Goal: Task Accomplishment & Management: Complete application form

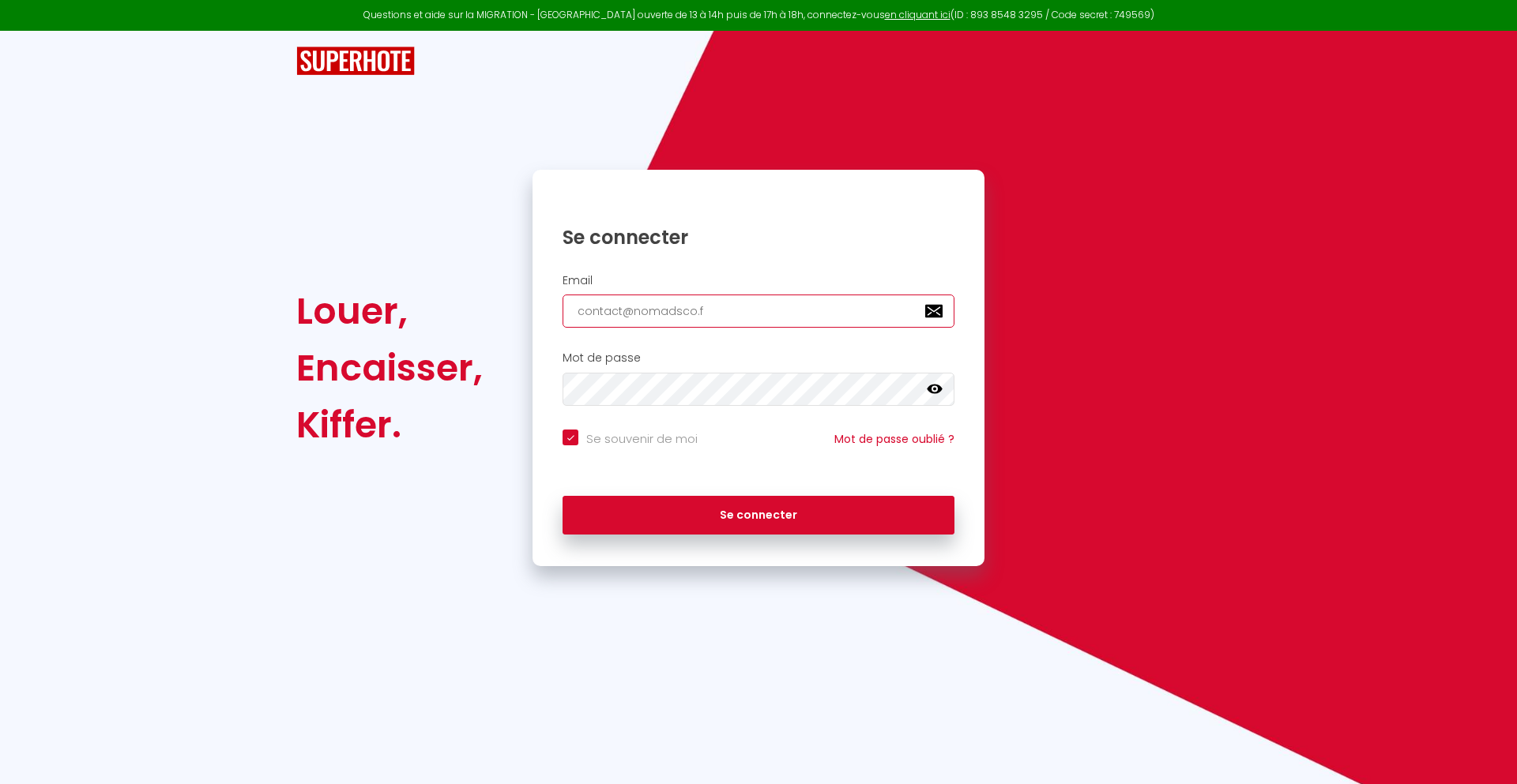
type input "[EMAIL_ADDRESS][DOMAIN_NAME]"
checkbox input "true"
type input "[EMAIL_ADDRESS][DOMAIN_NAME]"
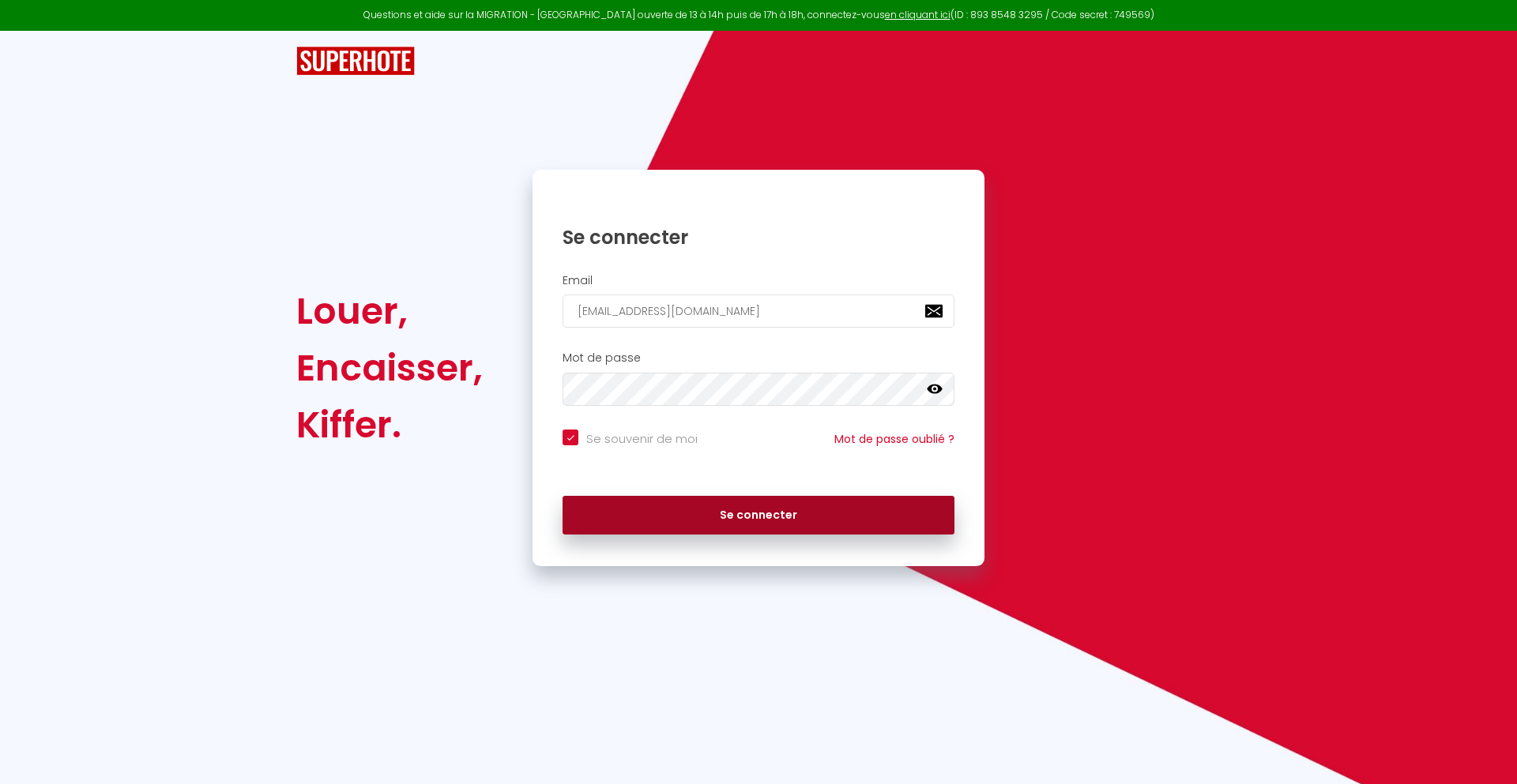
click at [759, 515] on button "Se connecter" at bounding box center [759, 516] width 392 height 39
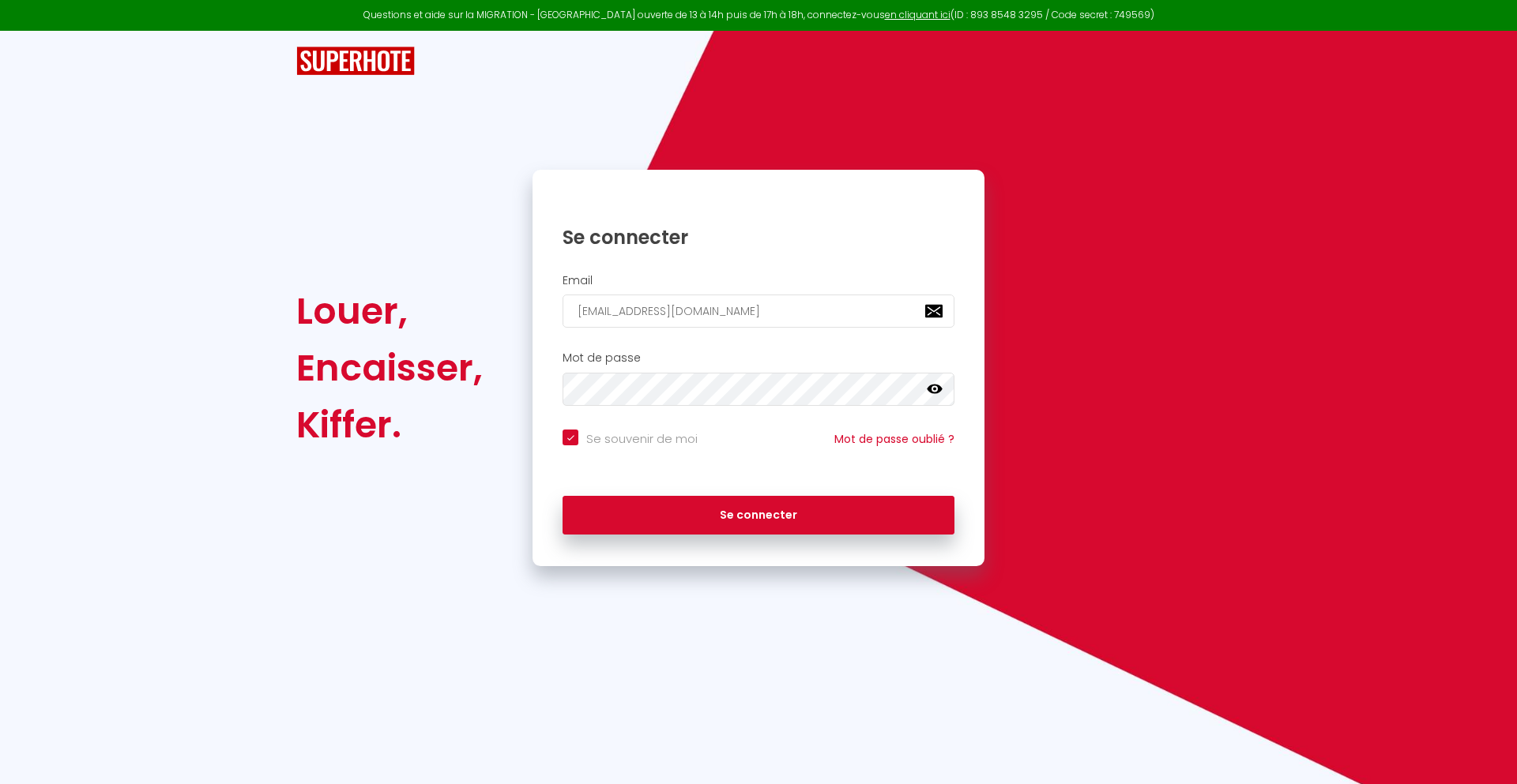
checkbox input "true"
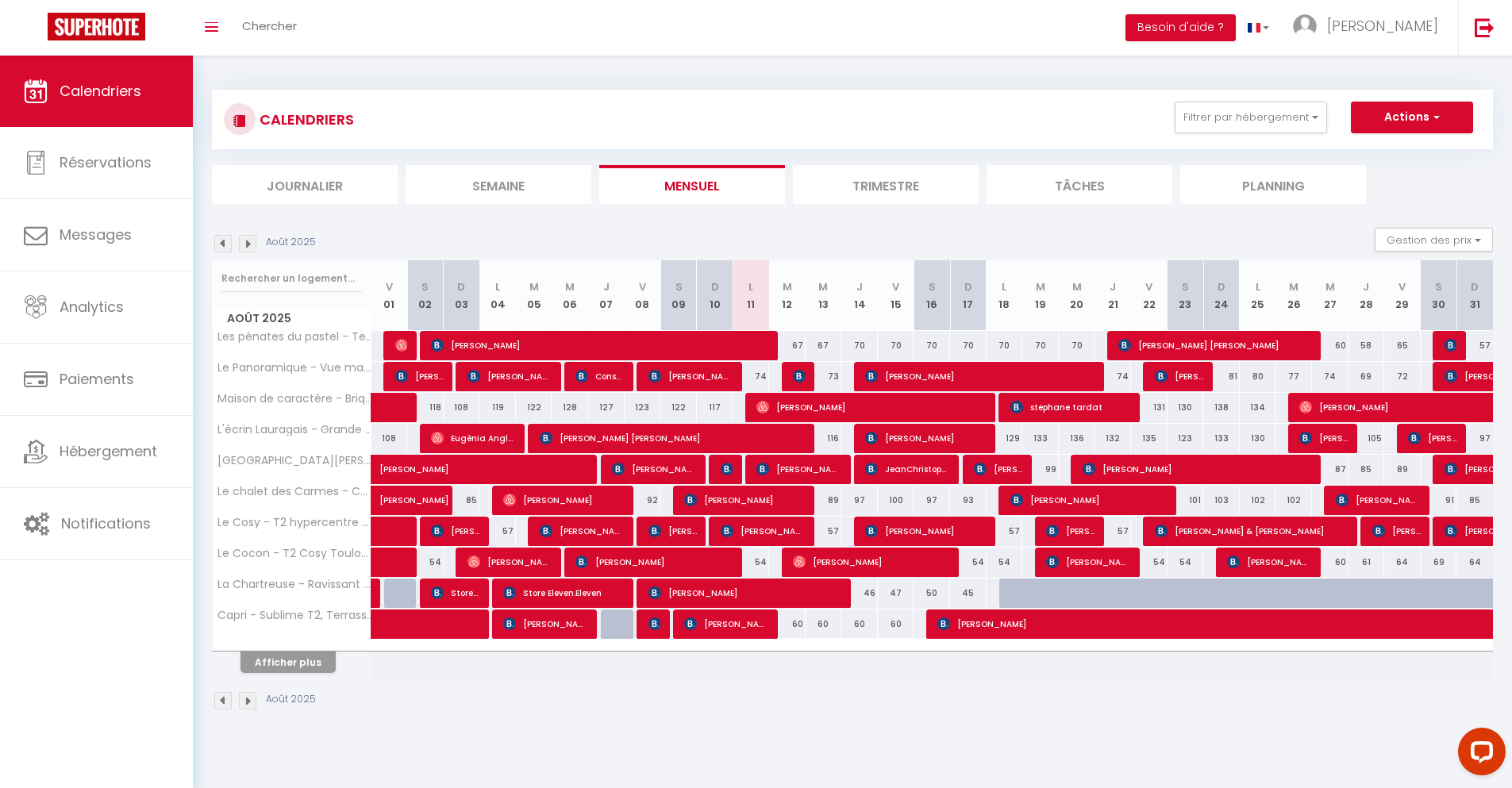
click at [305, 184] on li "Journalier" at bounding box center [304, 185] width 186 height 39
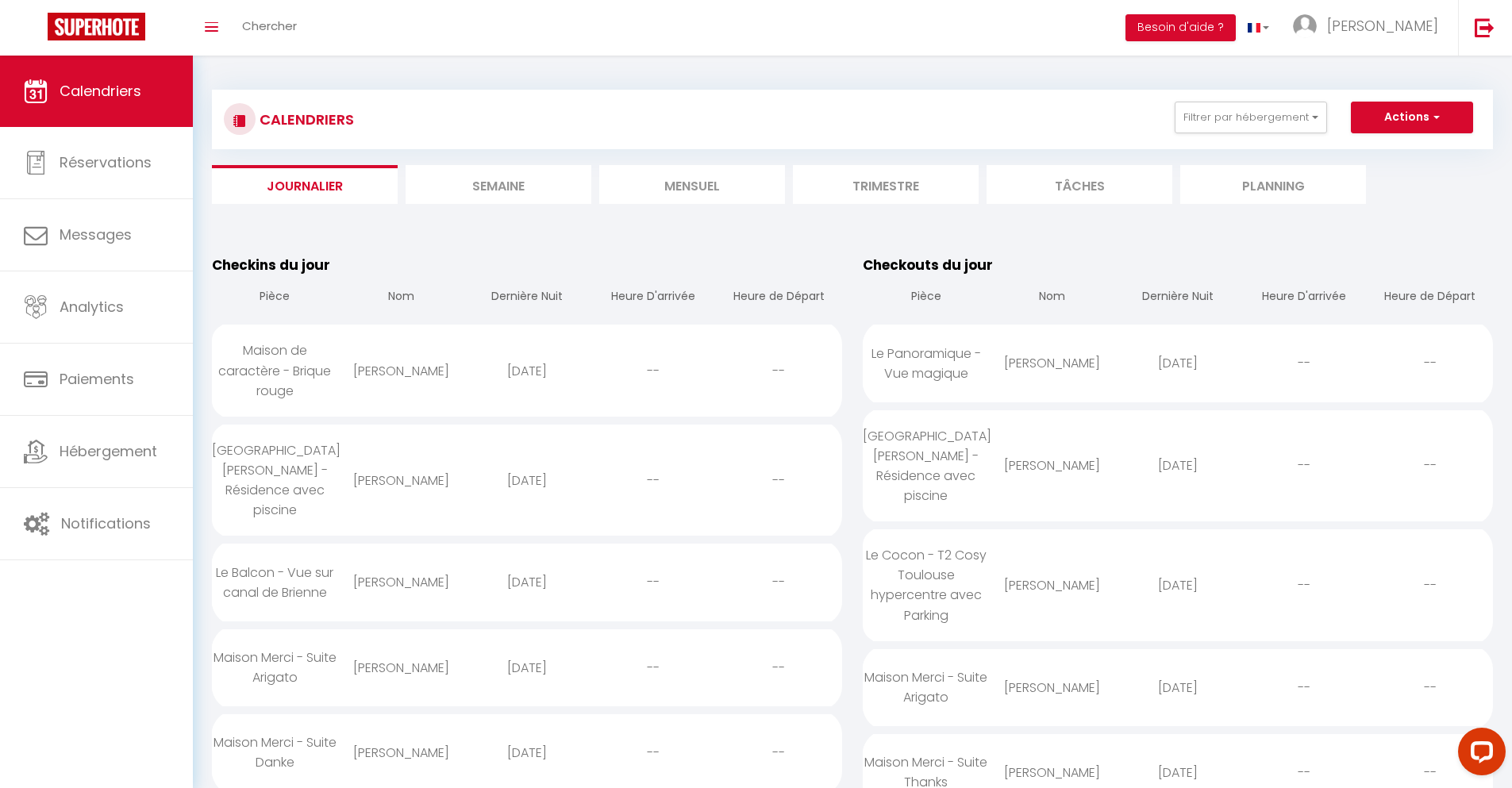
scroll to position [1371, 0]
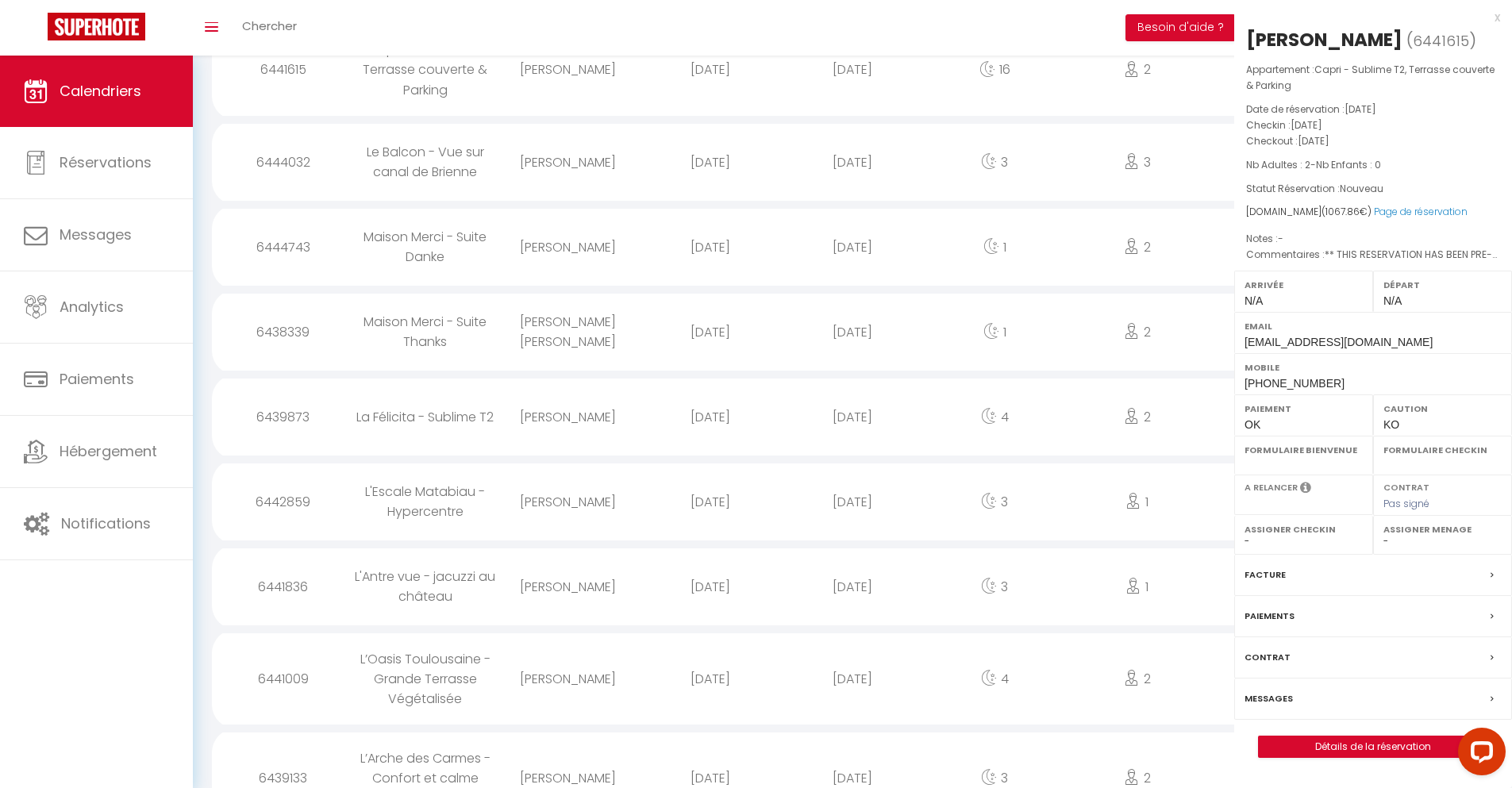
select select "0"
select select "1"
select select
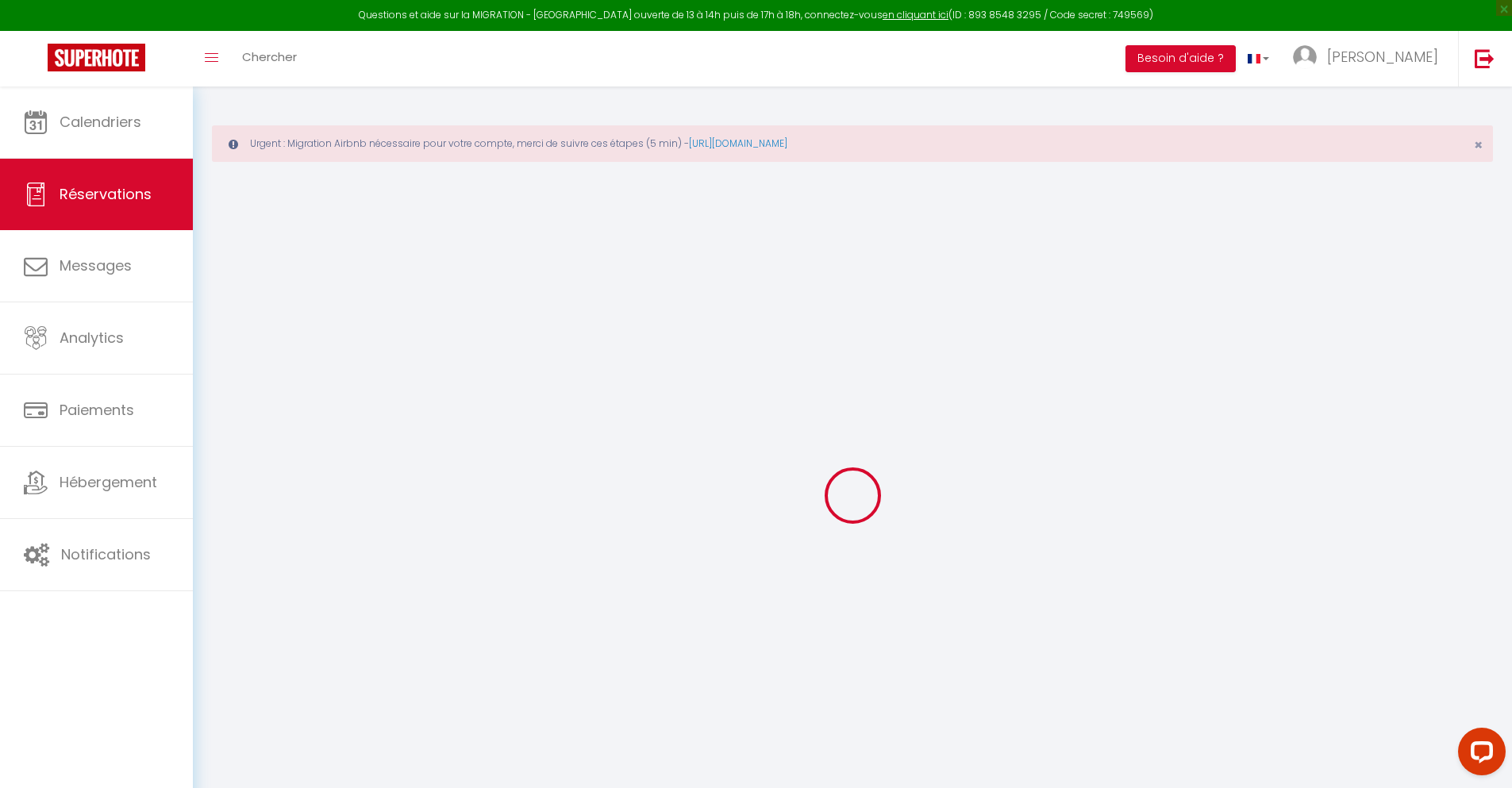
type input "aggoune"
type input "[PERSON_NAME]"
type input "[EMAIL_ADDRESS][DOMAIN_NAME]"
type input "[PHONE_NUMBER]"
type input "."
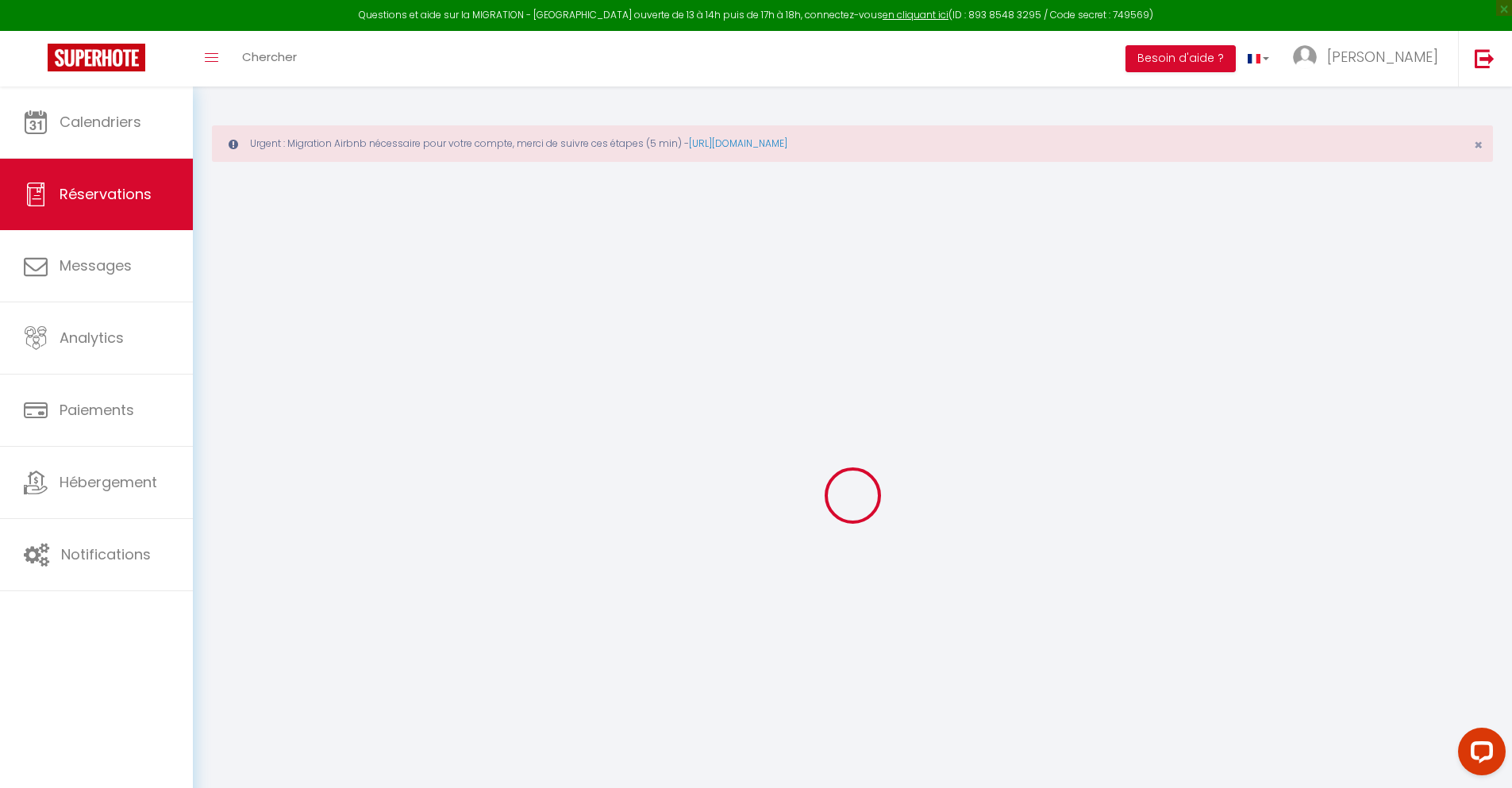
select select "FR"
type input "170.82"
type input "14.95"
select select "34845"
select select "1"
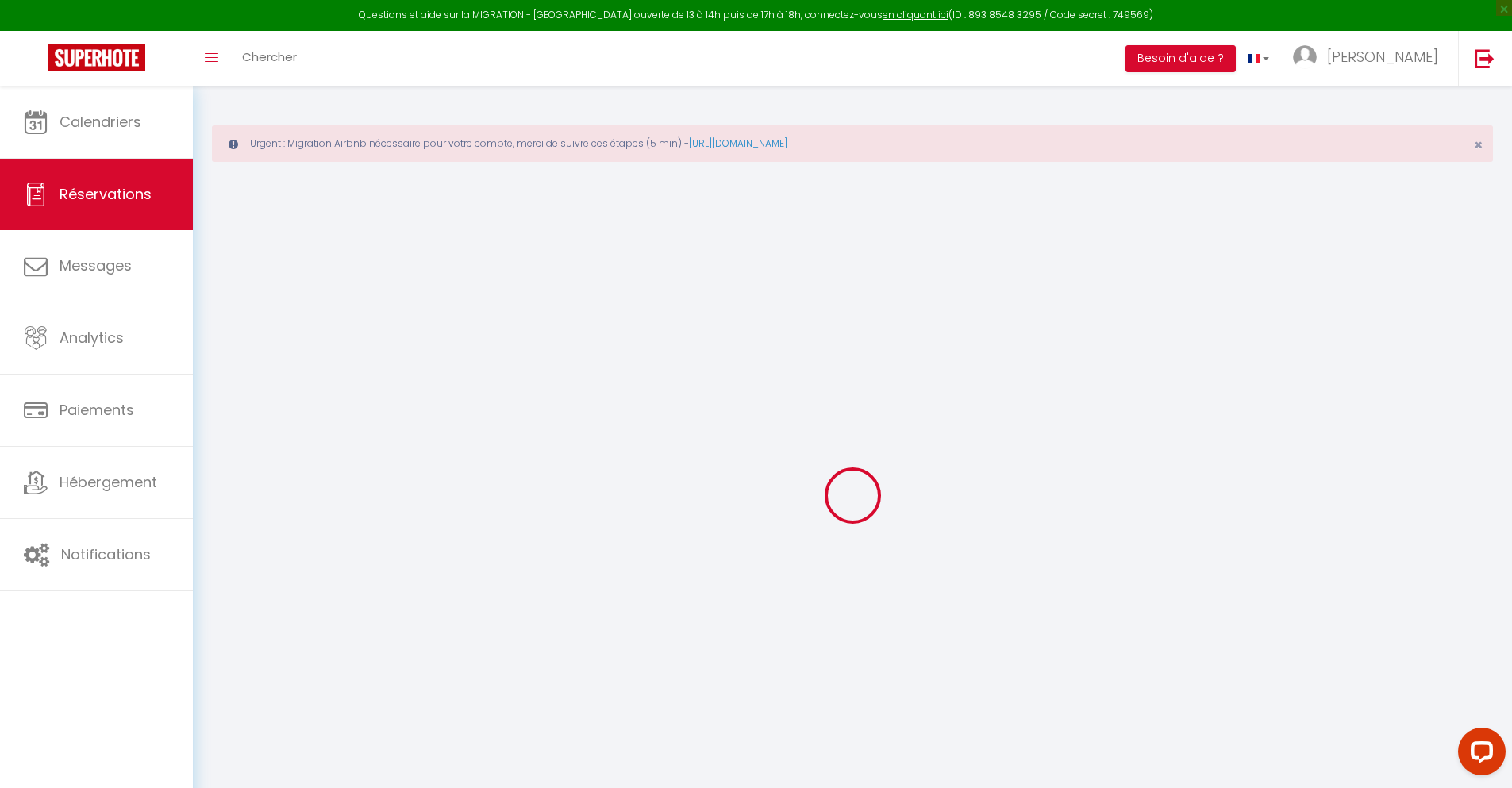
select select
type input "2"
select select "12"
select select
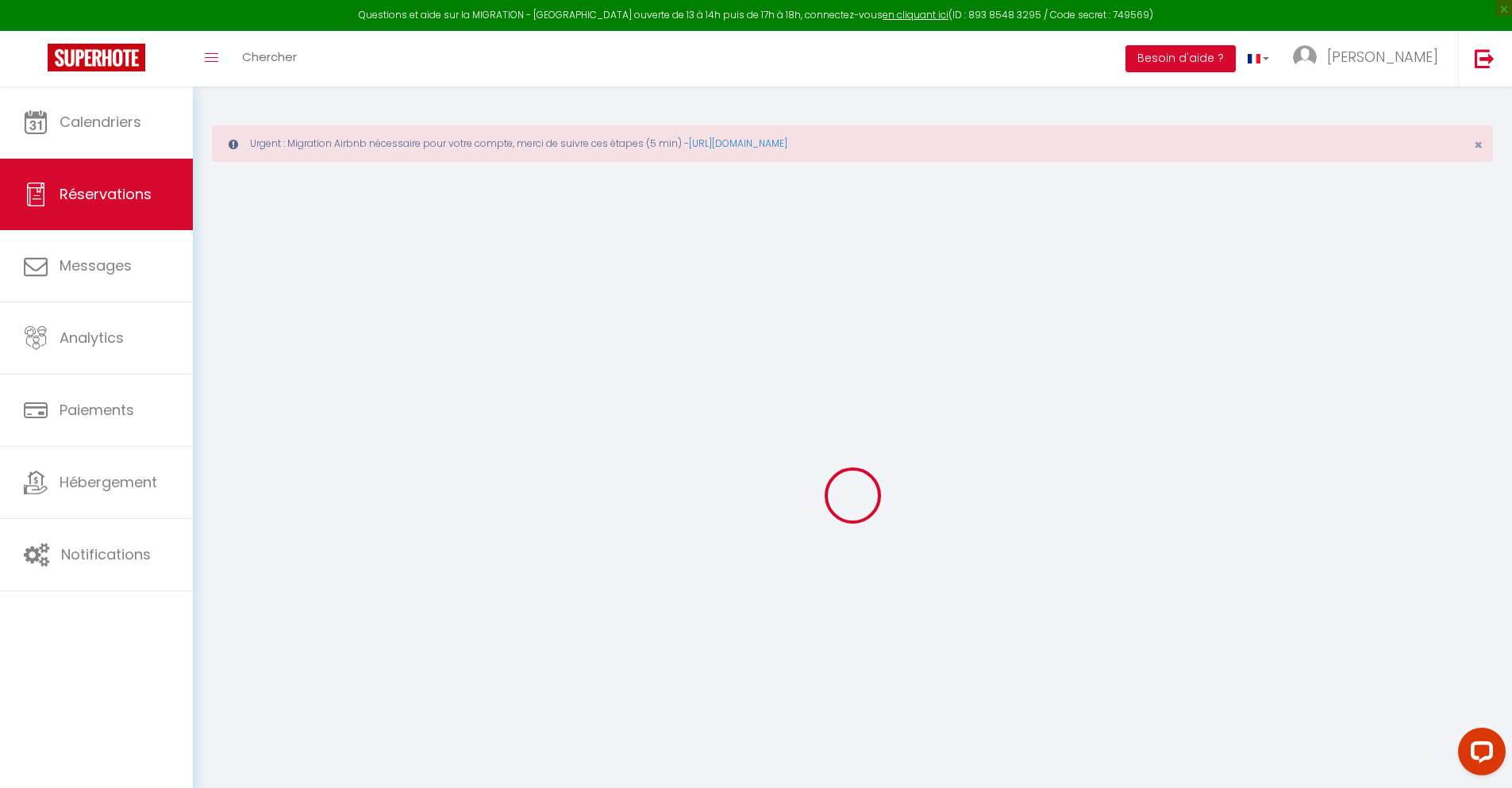
type input "962.84"
checkbox input "false"
type input "0"
select select "2"
type input "0"
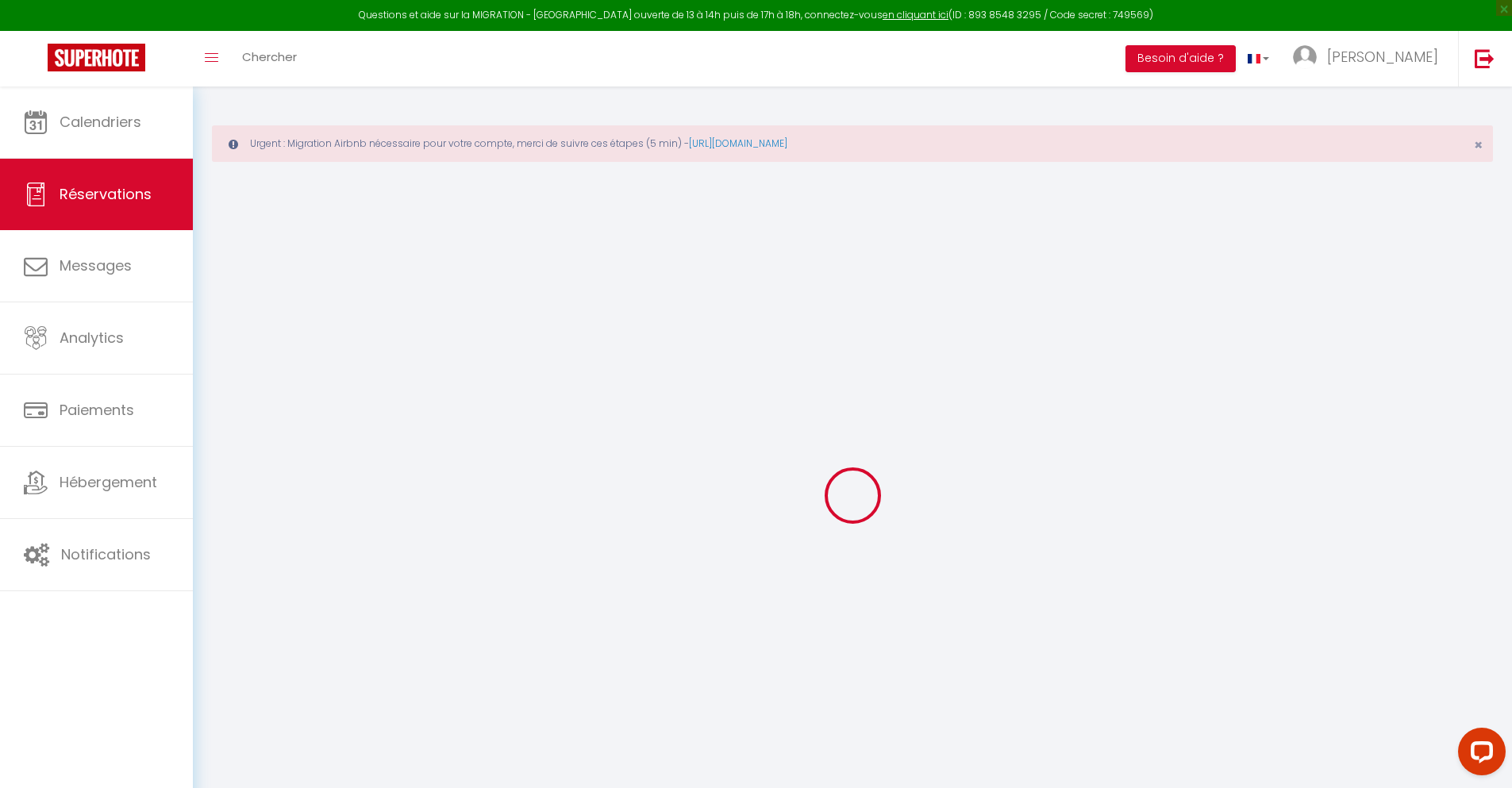
type input "0"
select select
select select "14"
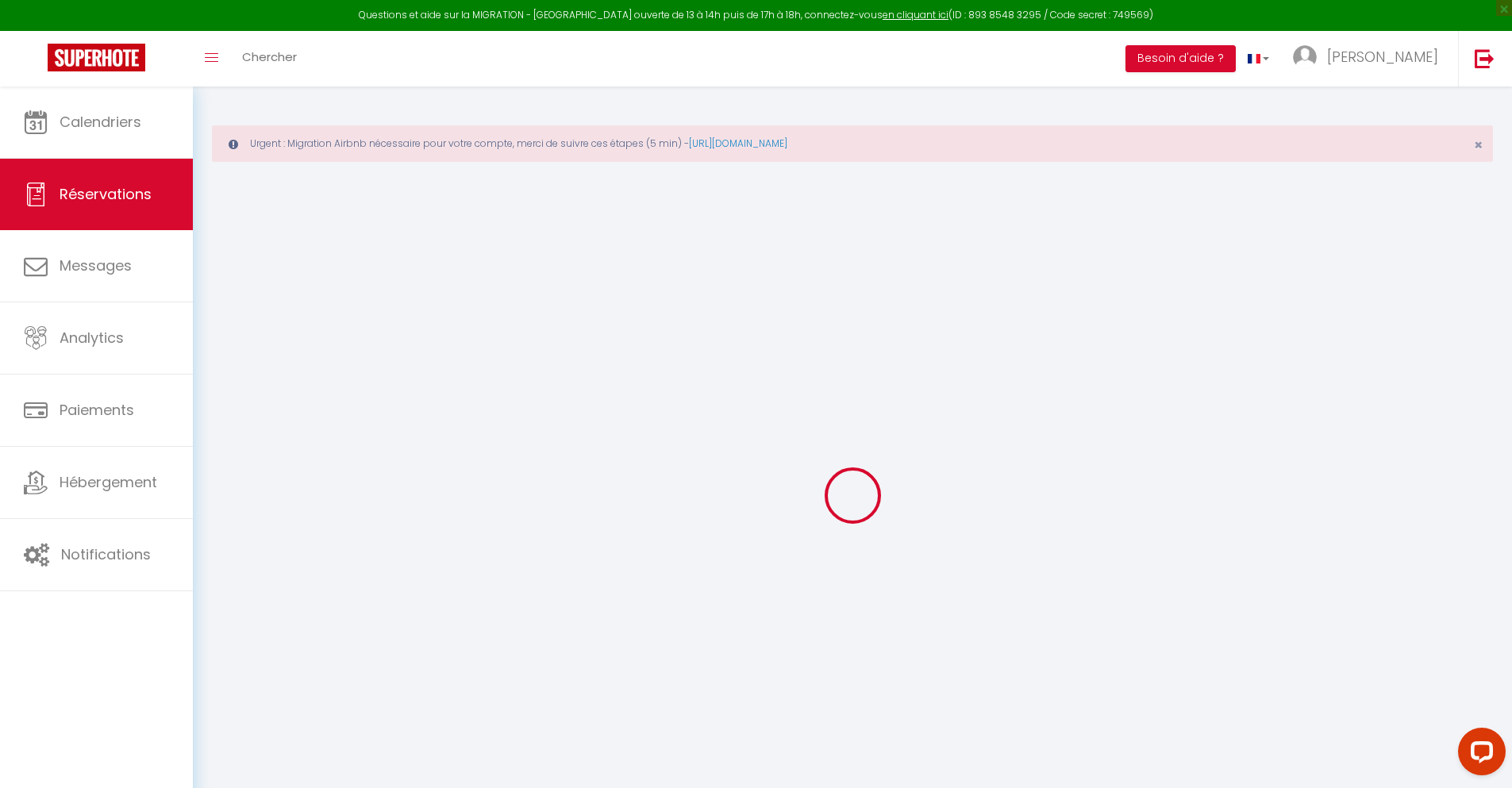
checkbox input "false"
select select
checkbox input "false"
select select
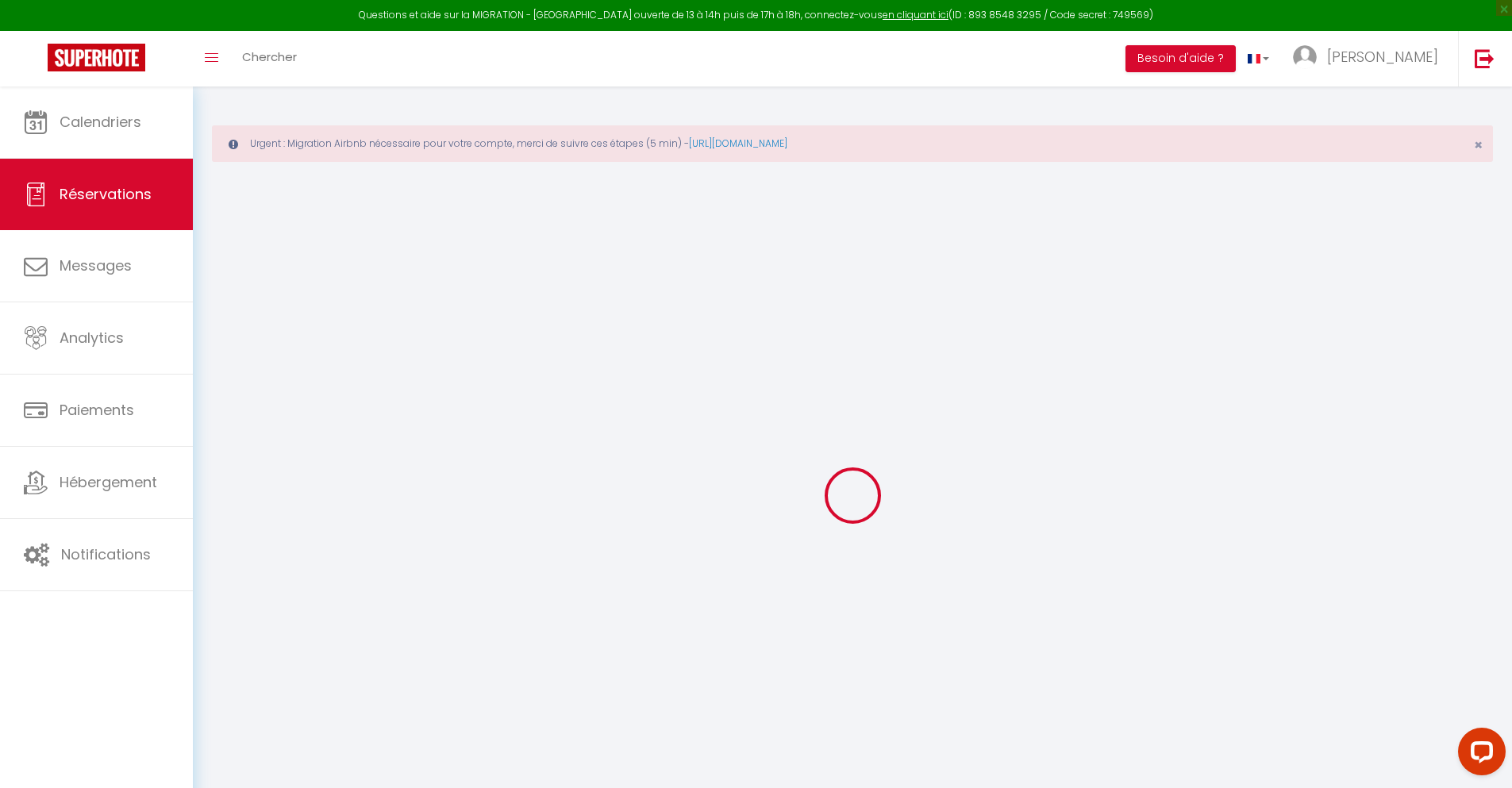
select select
checkbox input "false"
type textarea "** THIS RESERVATION HAS BEEN PRE-PAID ** BOOKING NOTE : Payment charge is EUR 1…"
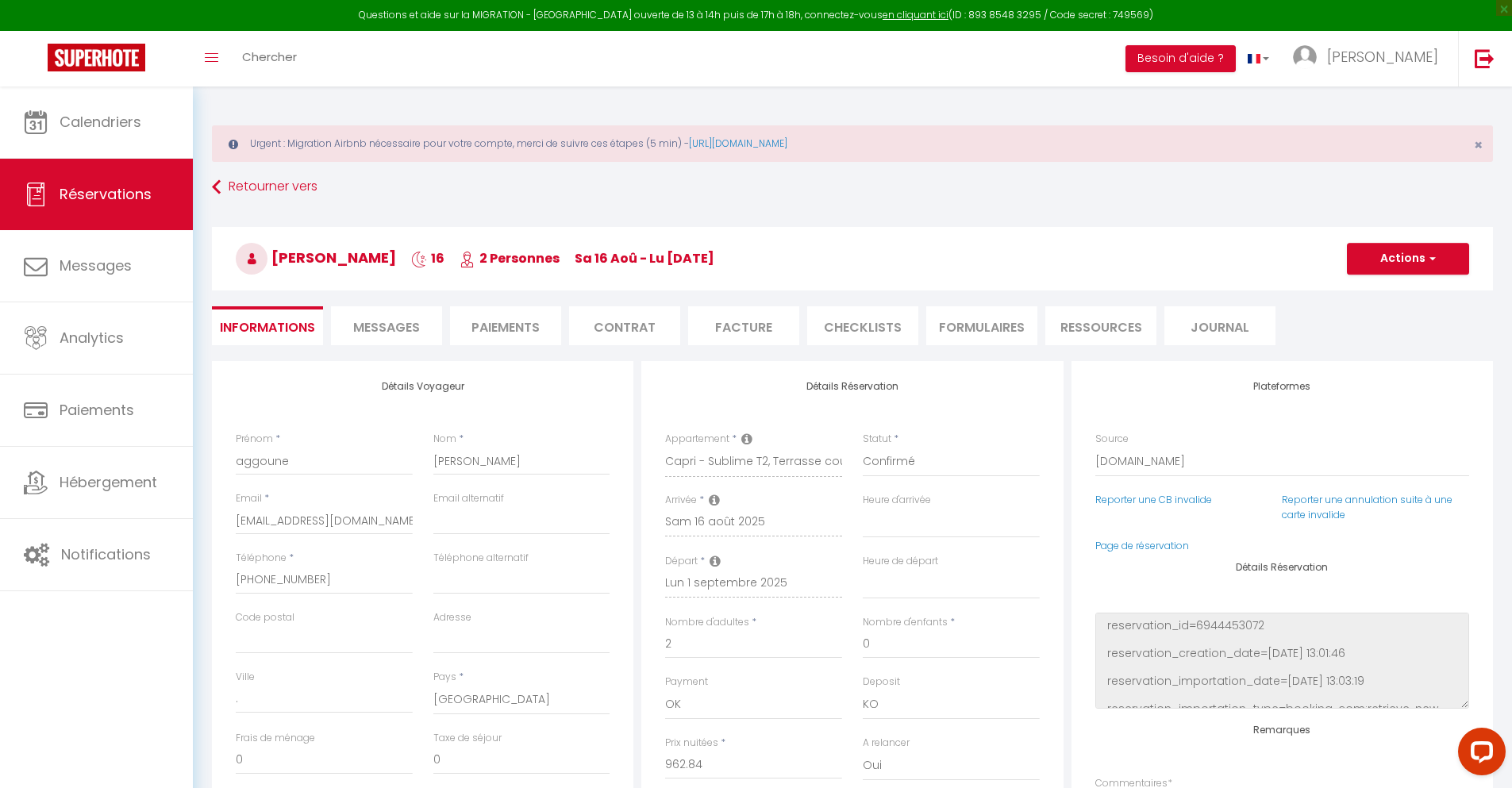
type input "42"
type input "63.02"
select select
checkbox input "false"
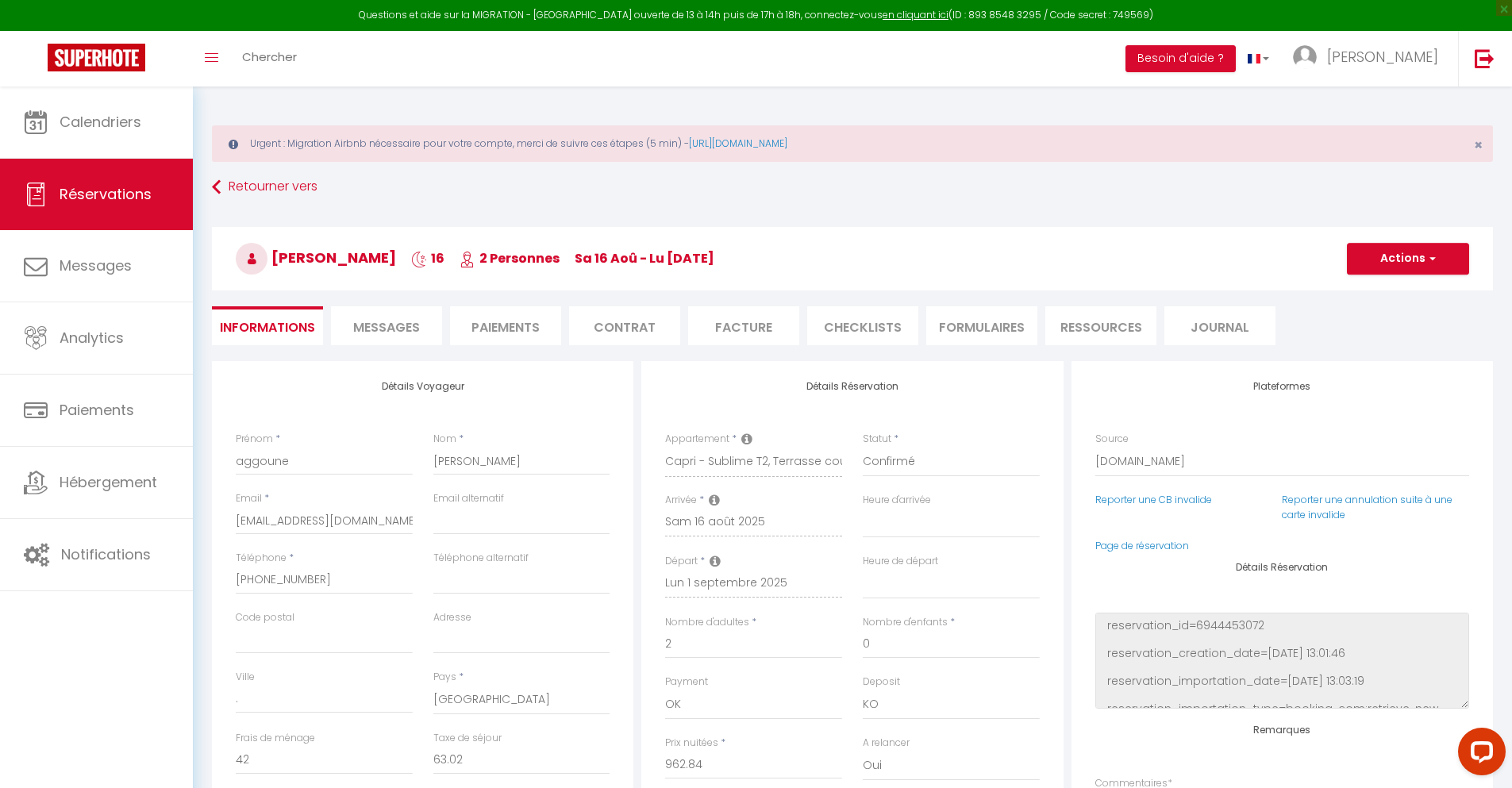
select select
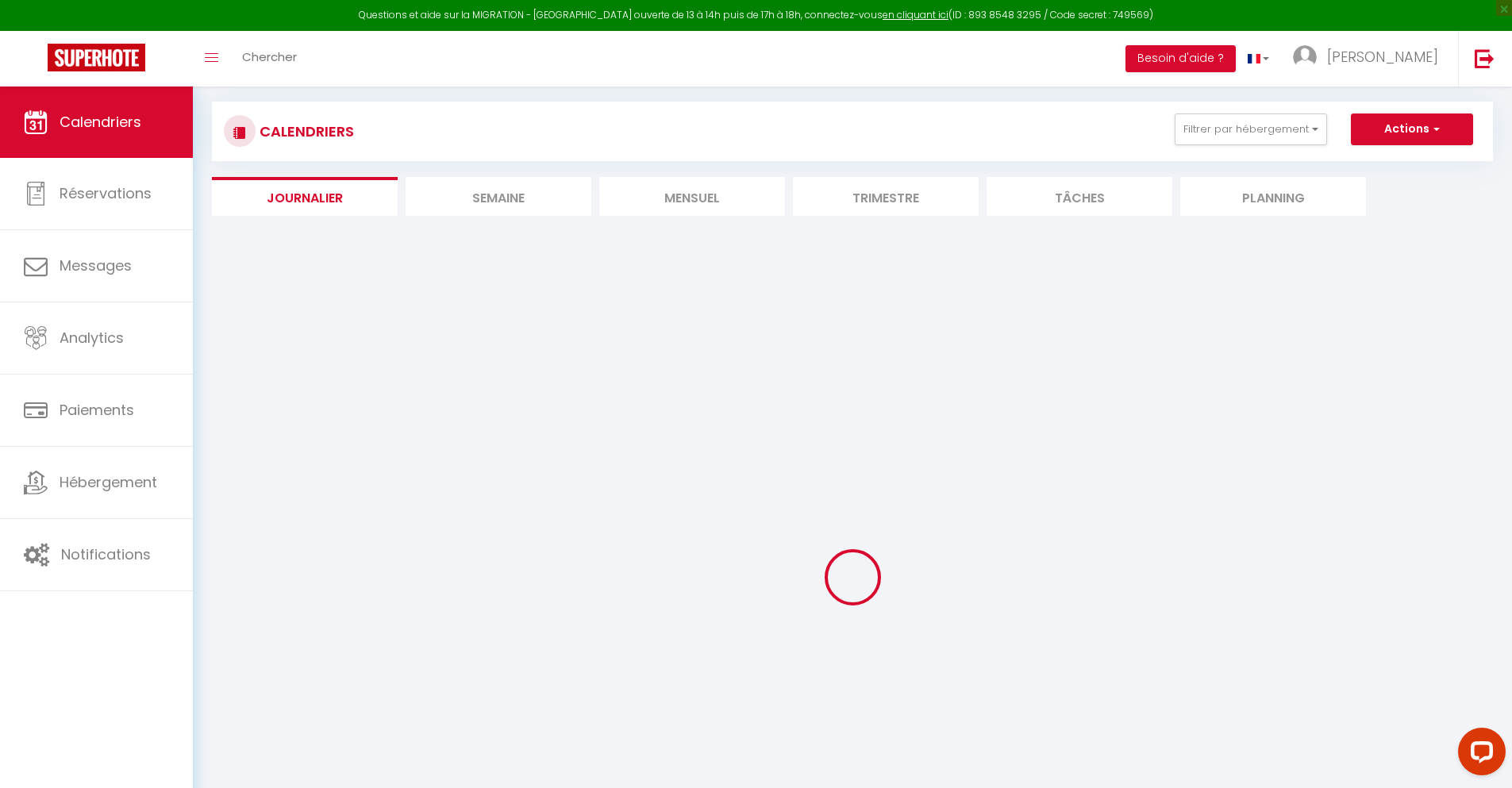
select select
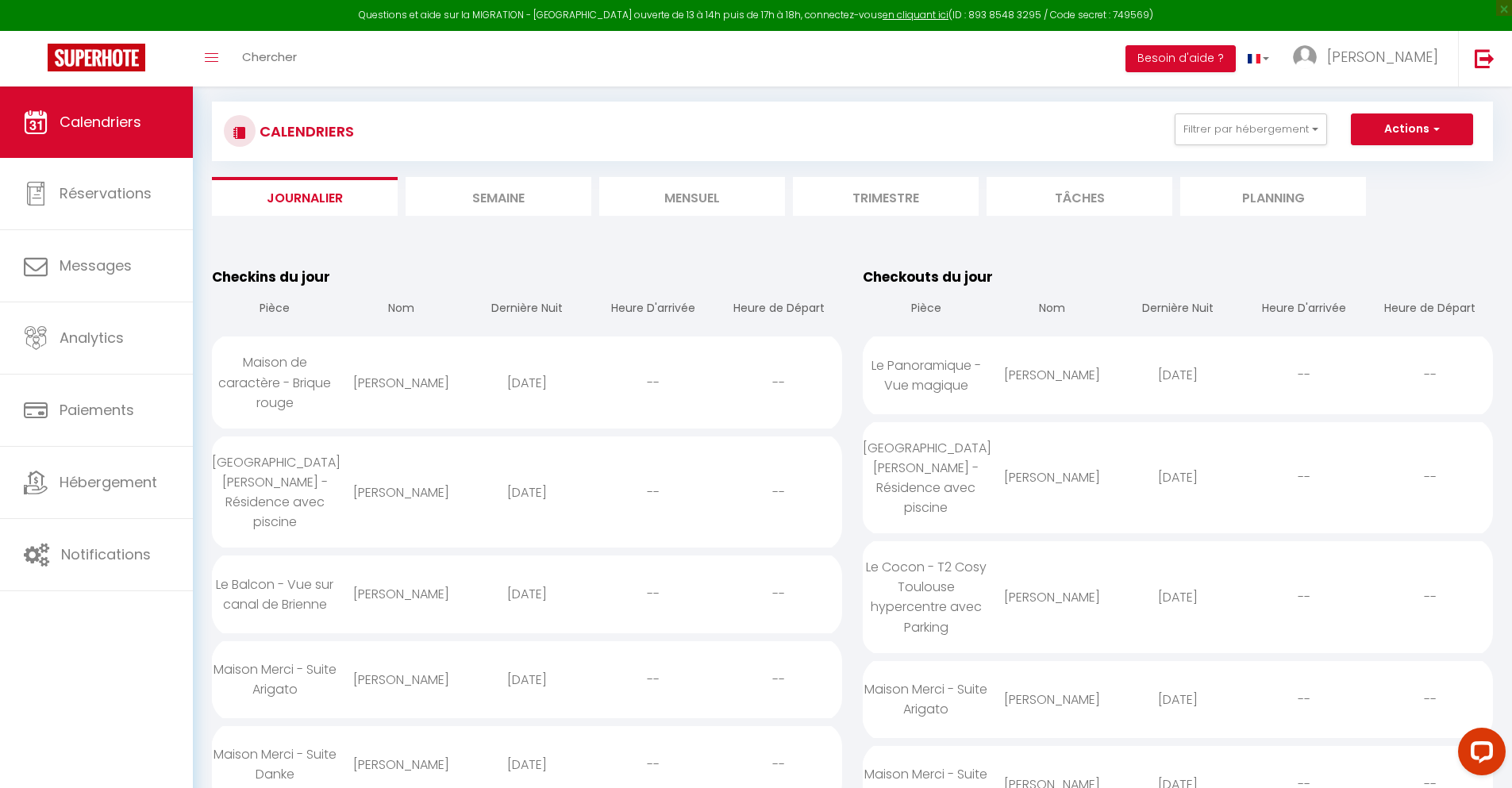
scroll to position [1569, 0]
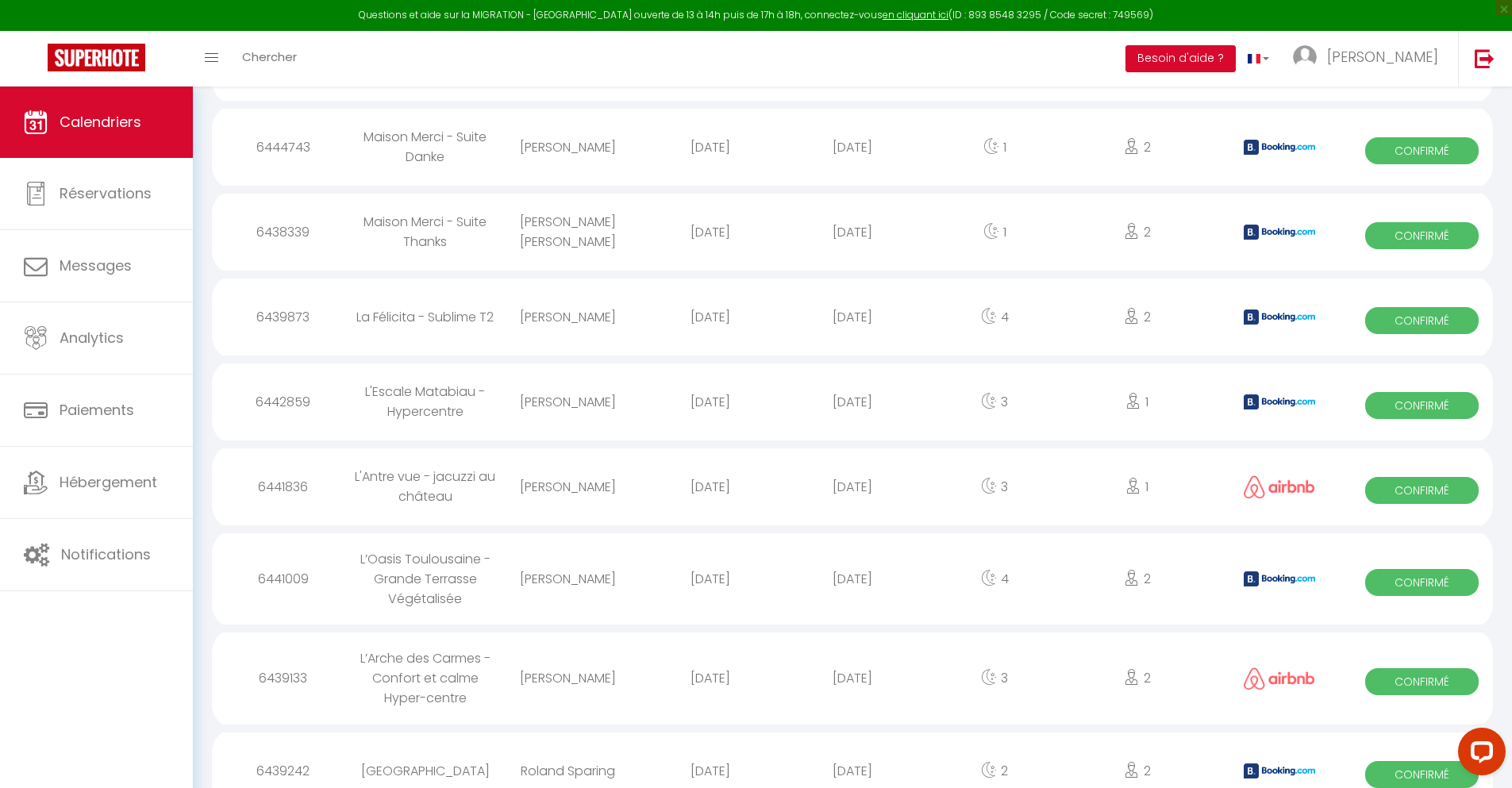
select select "0"
select select "1"
select select
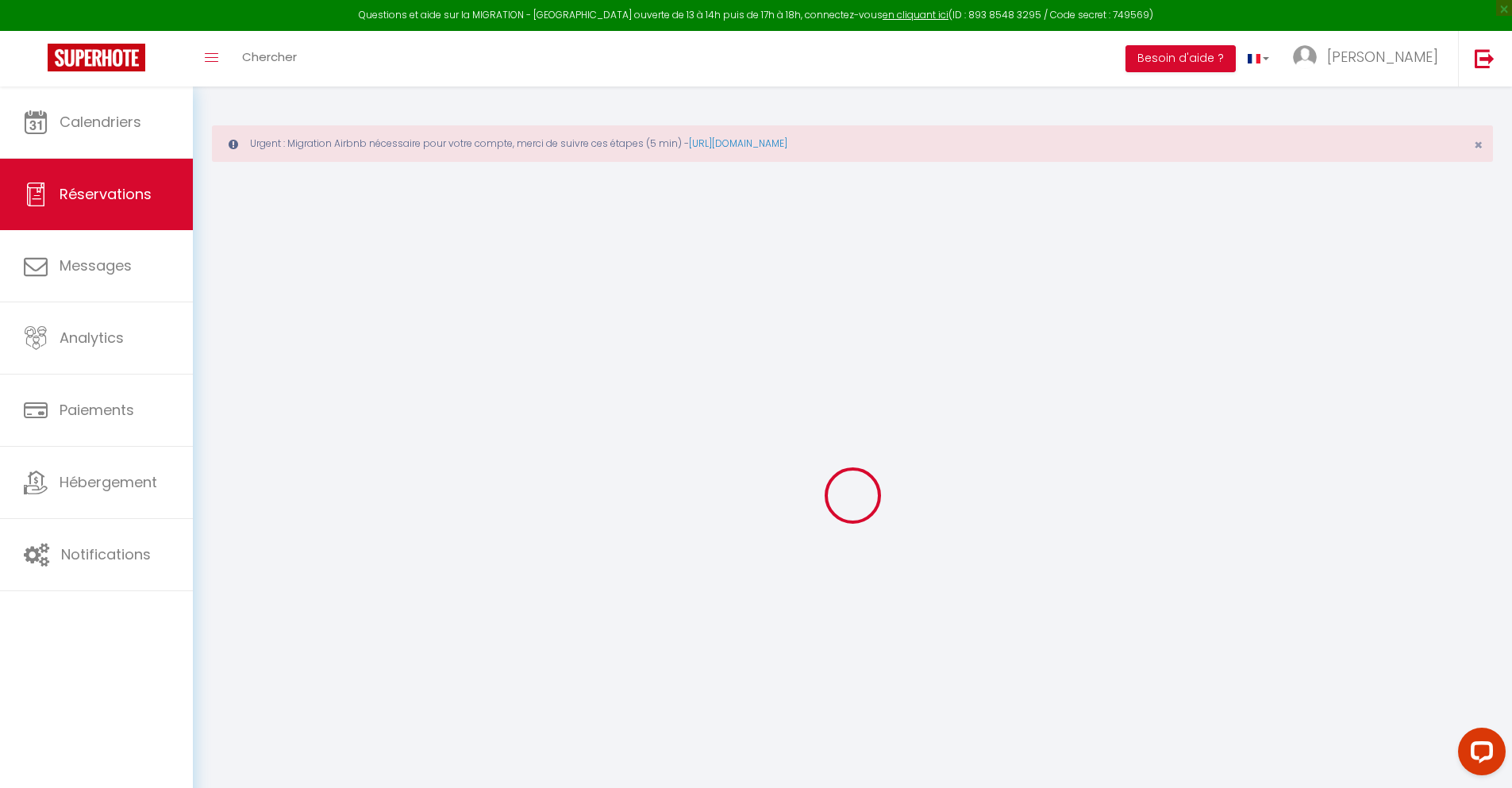
select select
checkbox input "false"
select select
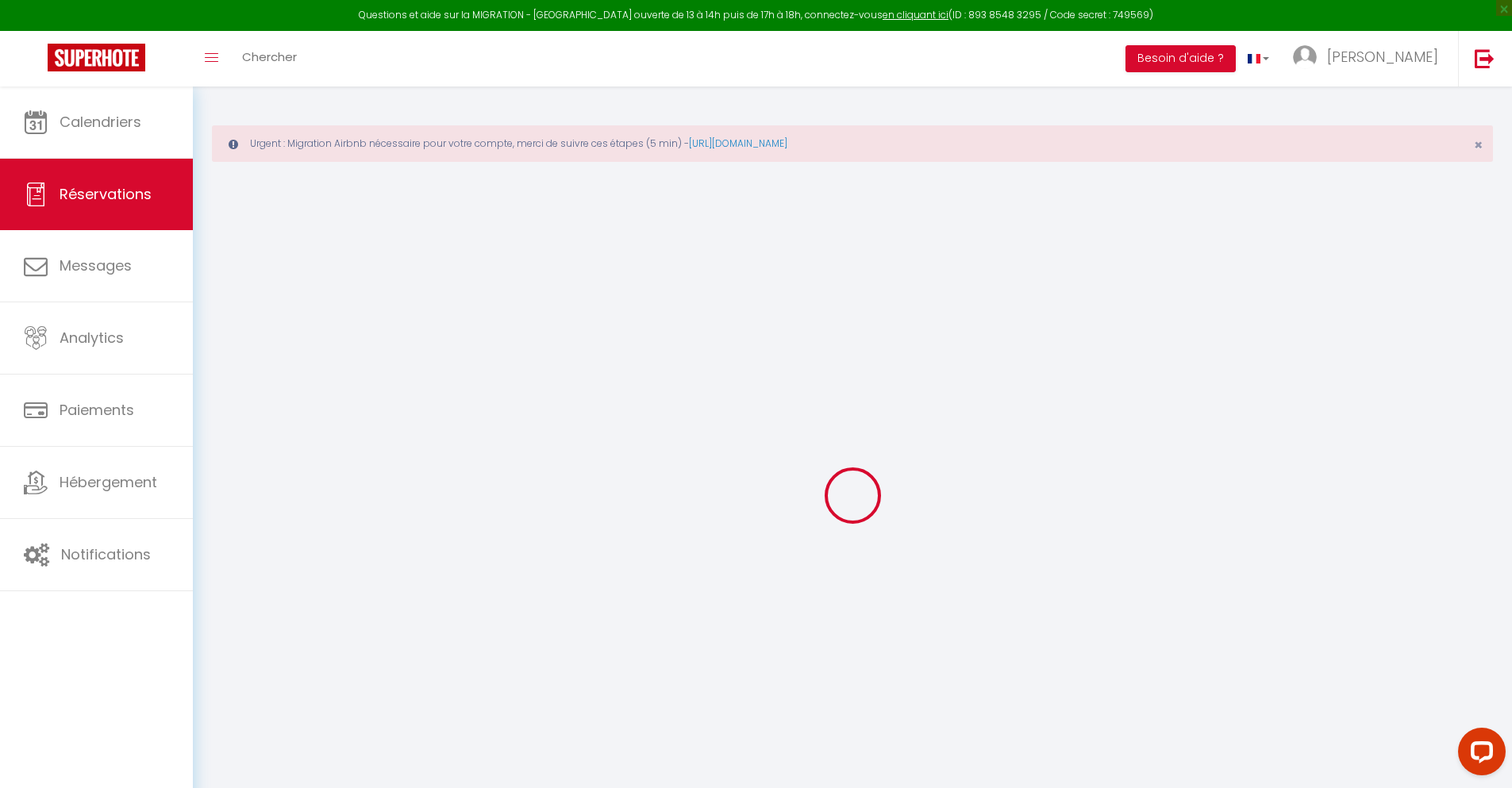
select select
checkbox input "false"
select select
type input "55"
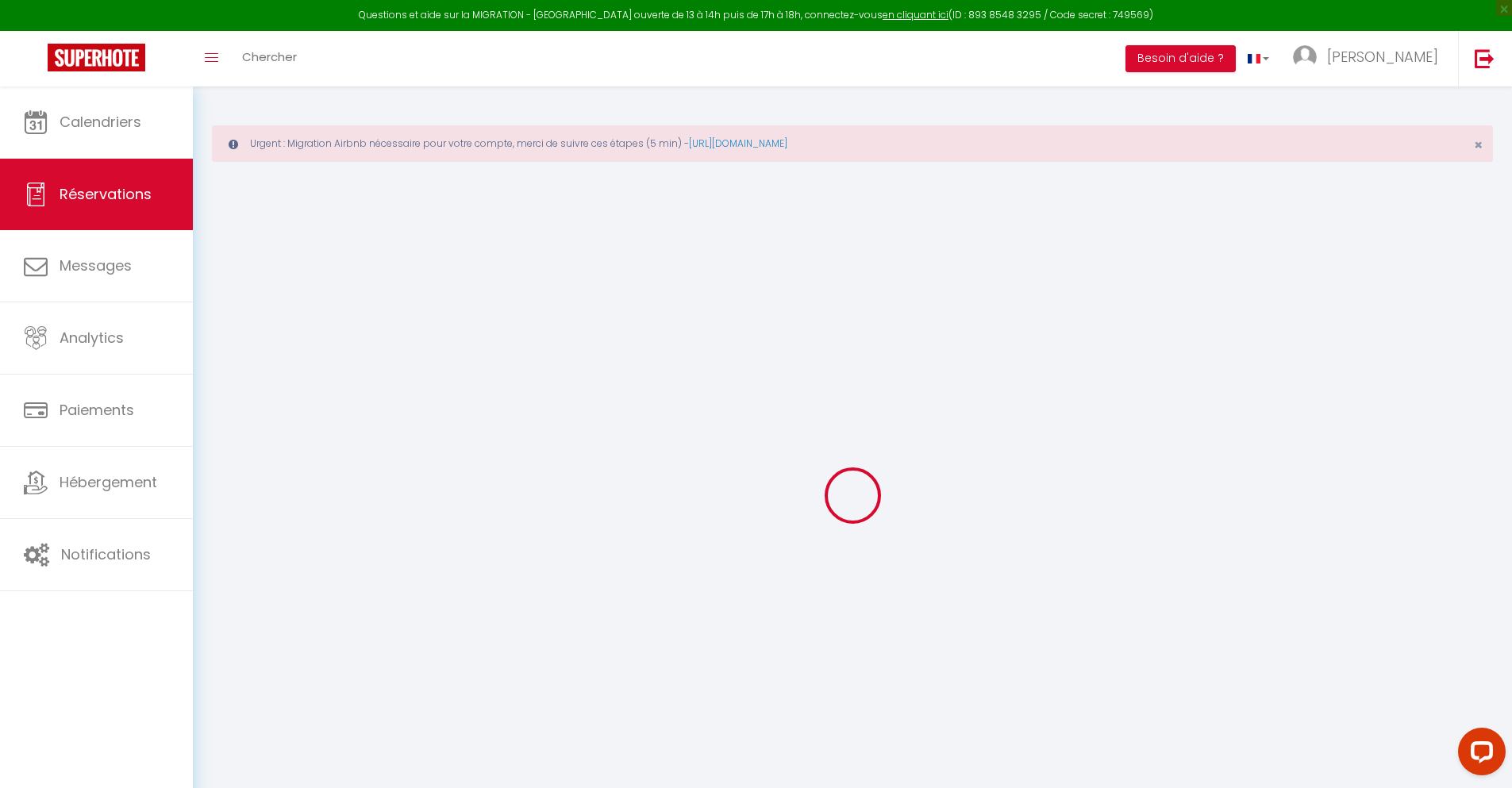
type input "18.14"
select select
checkbox input "false"
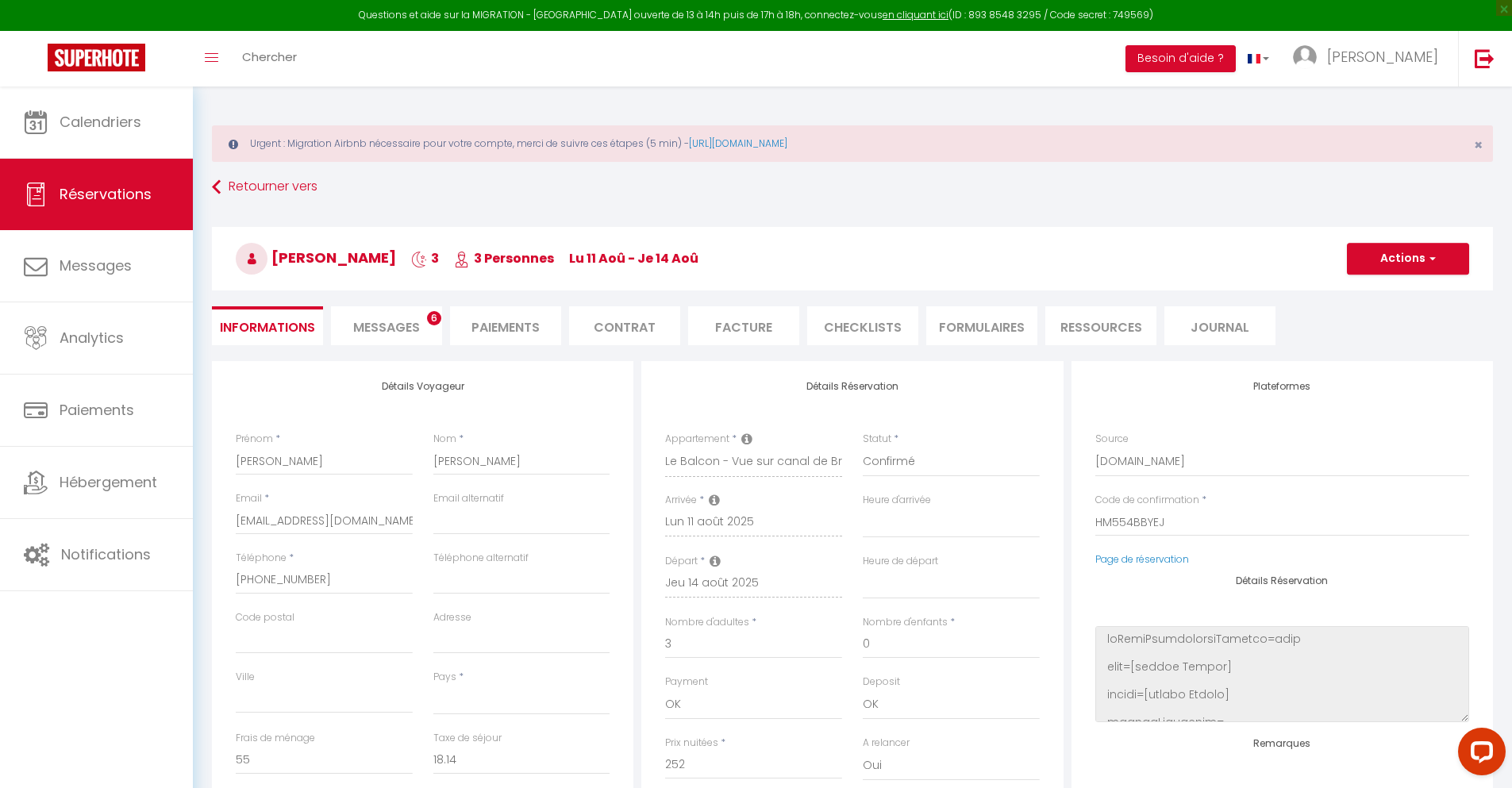
select select
checkbox input "false"
select select
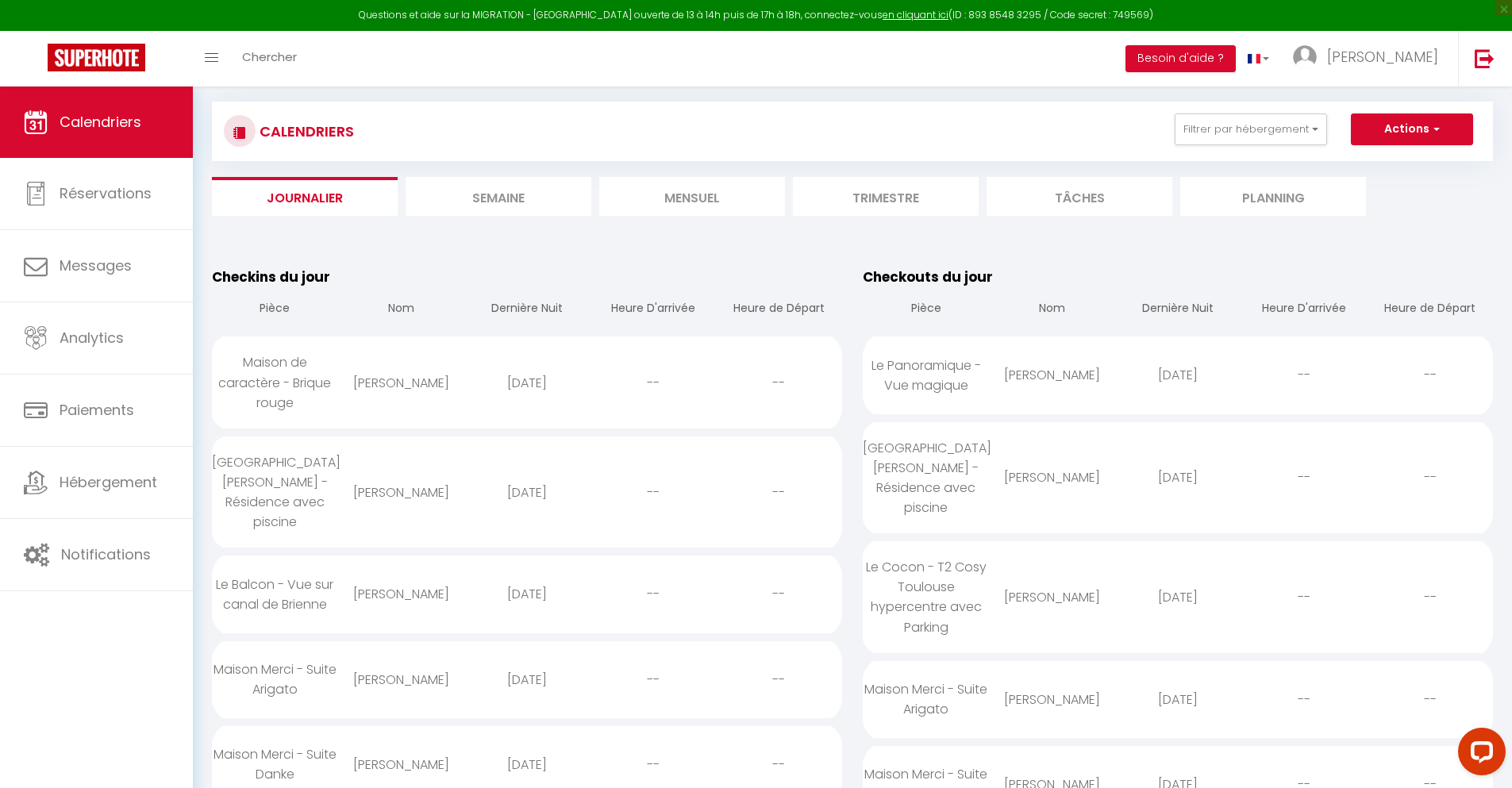
scroll to position [1655, 0]
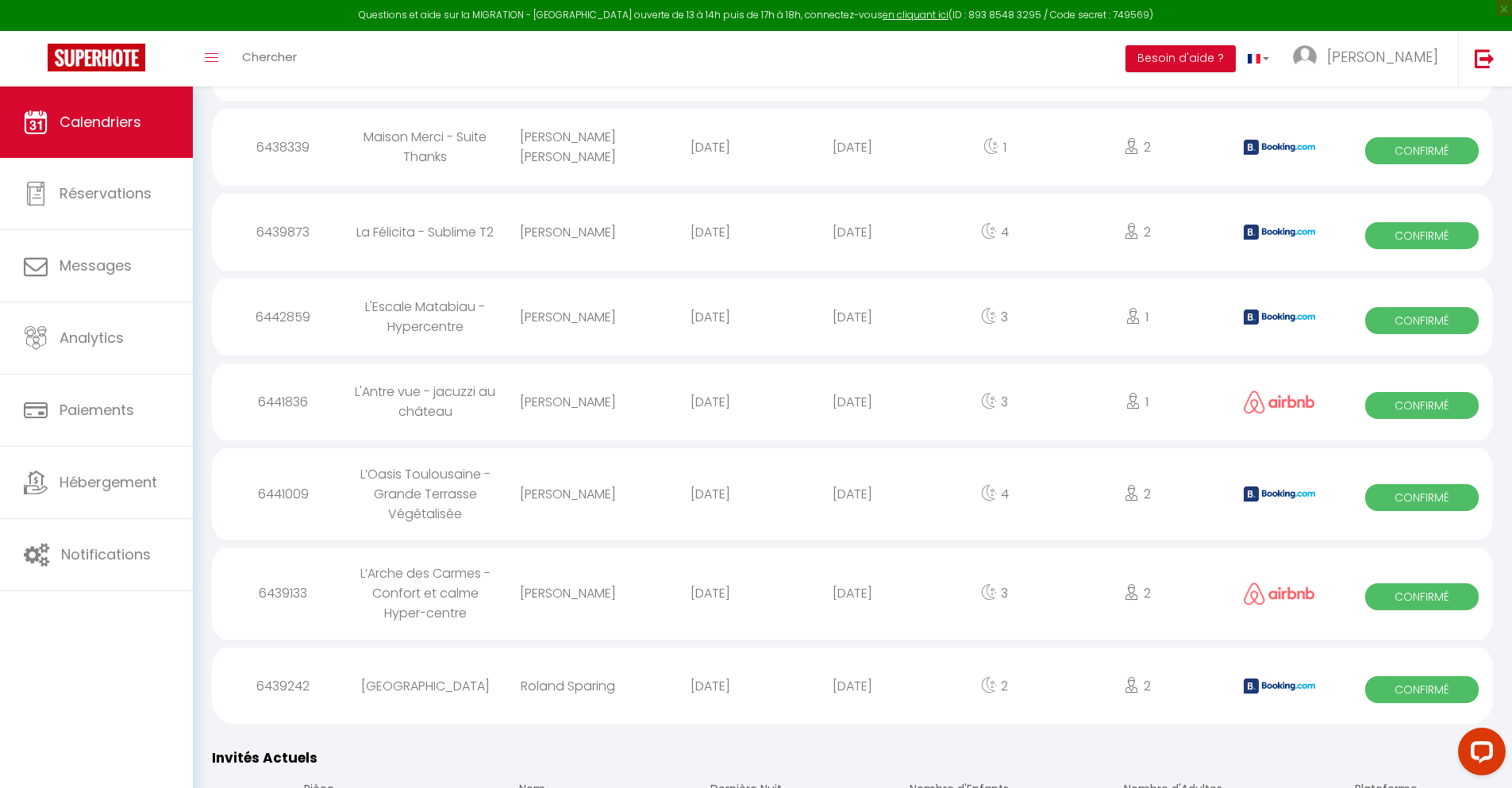
select select "0"
select select "1"
select select
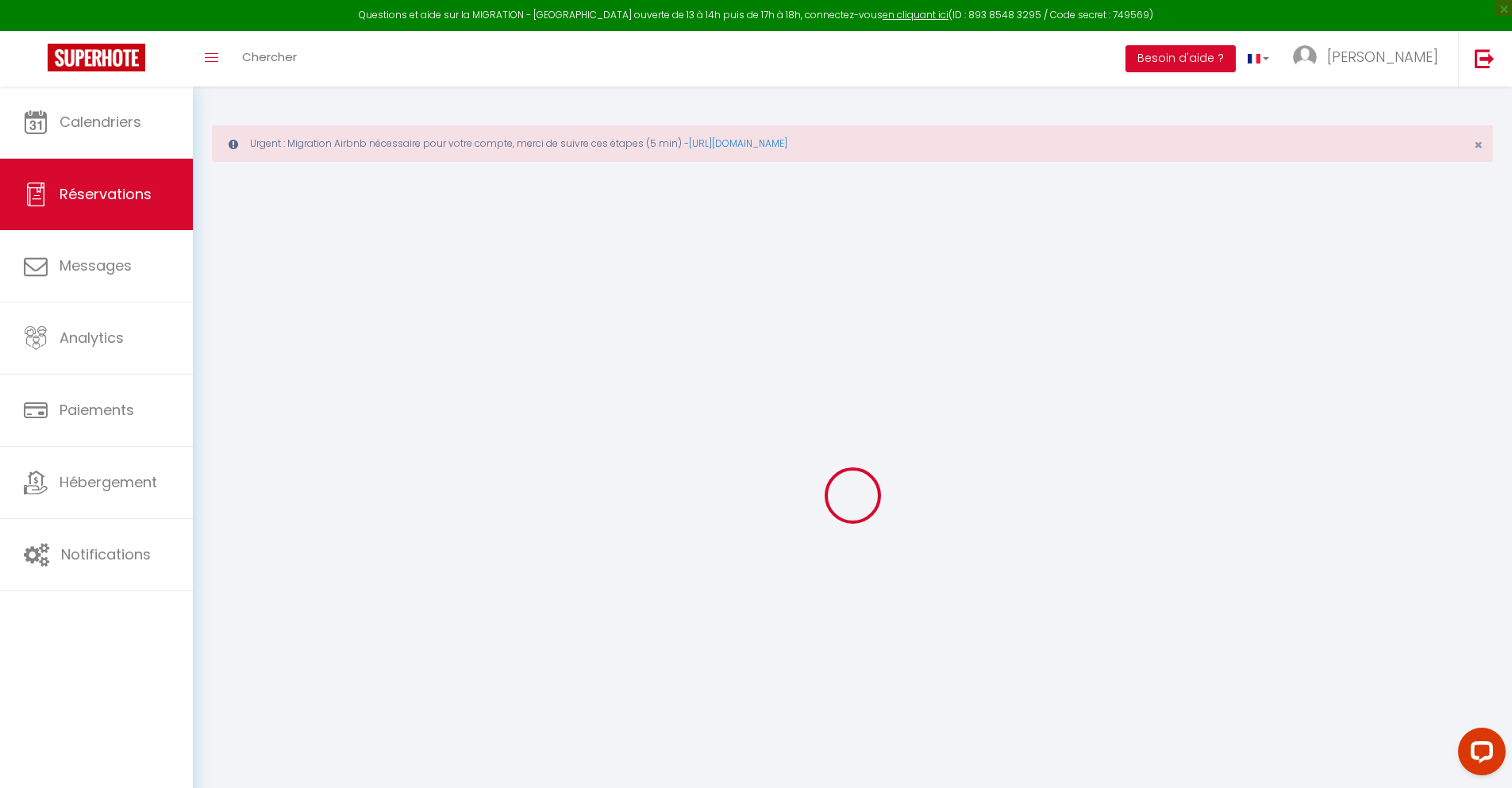
type input "[PERSON_NAME]"
type input "[PERSON_NAME][EMAIL_ADDRESS][DOMAIN_NAME]"
type input "[PHONE_NUMBER]"
select select "FR"
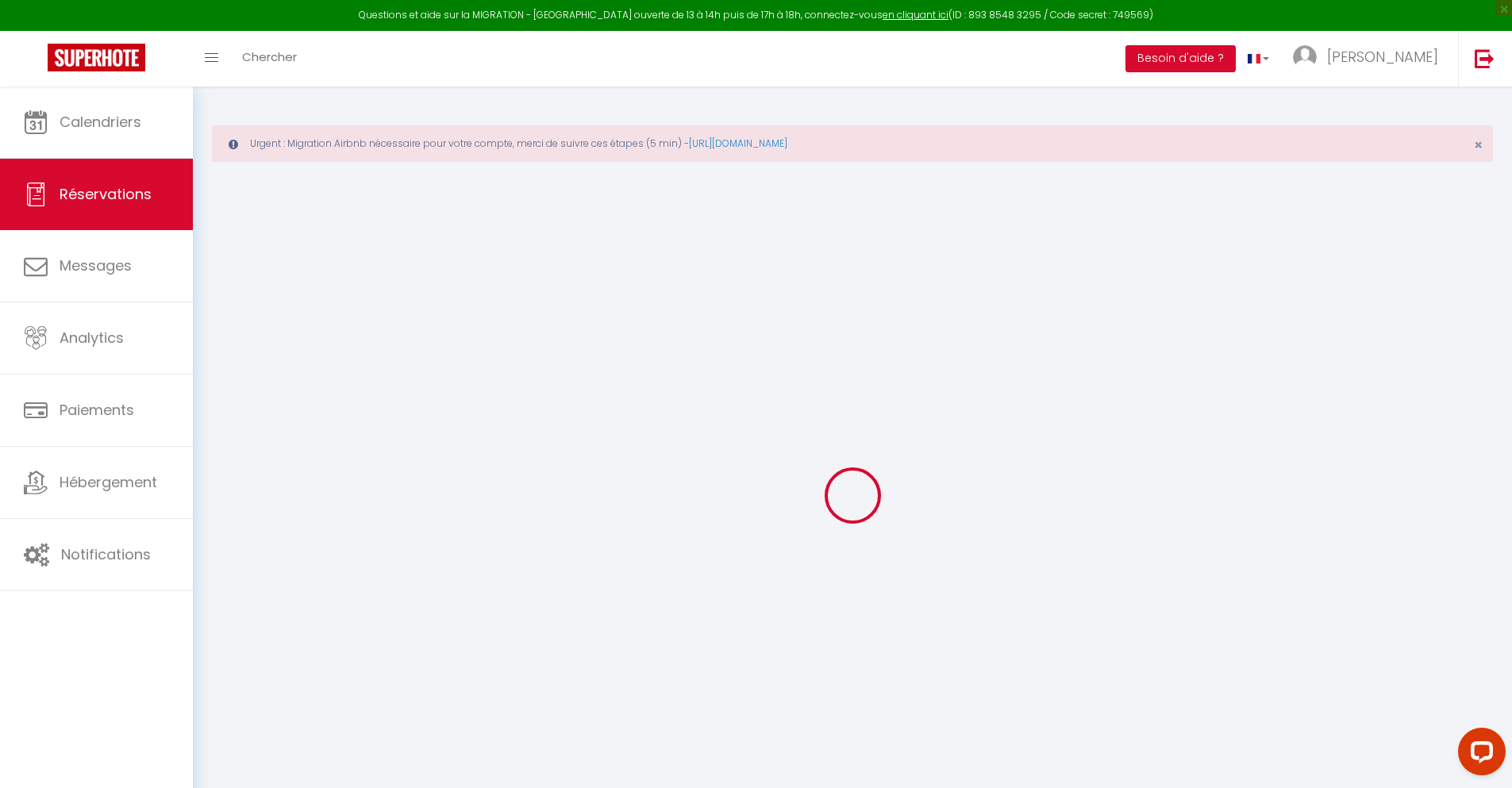
type input "13.52"
type input "1.16"
select select "36908"
select select "1"
select select
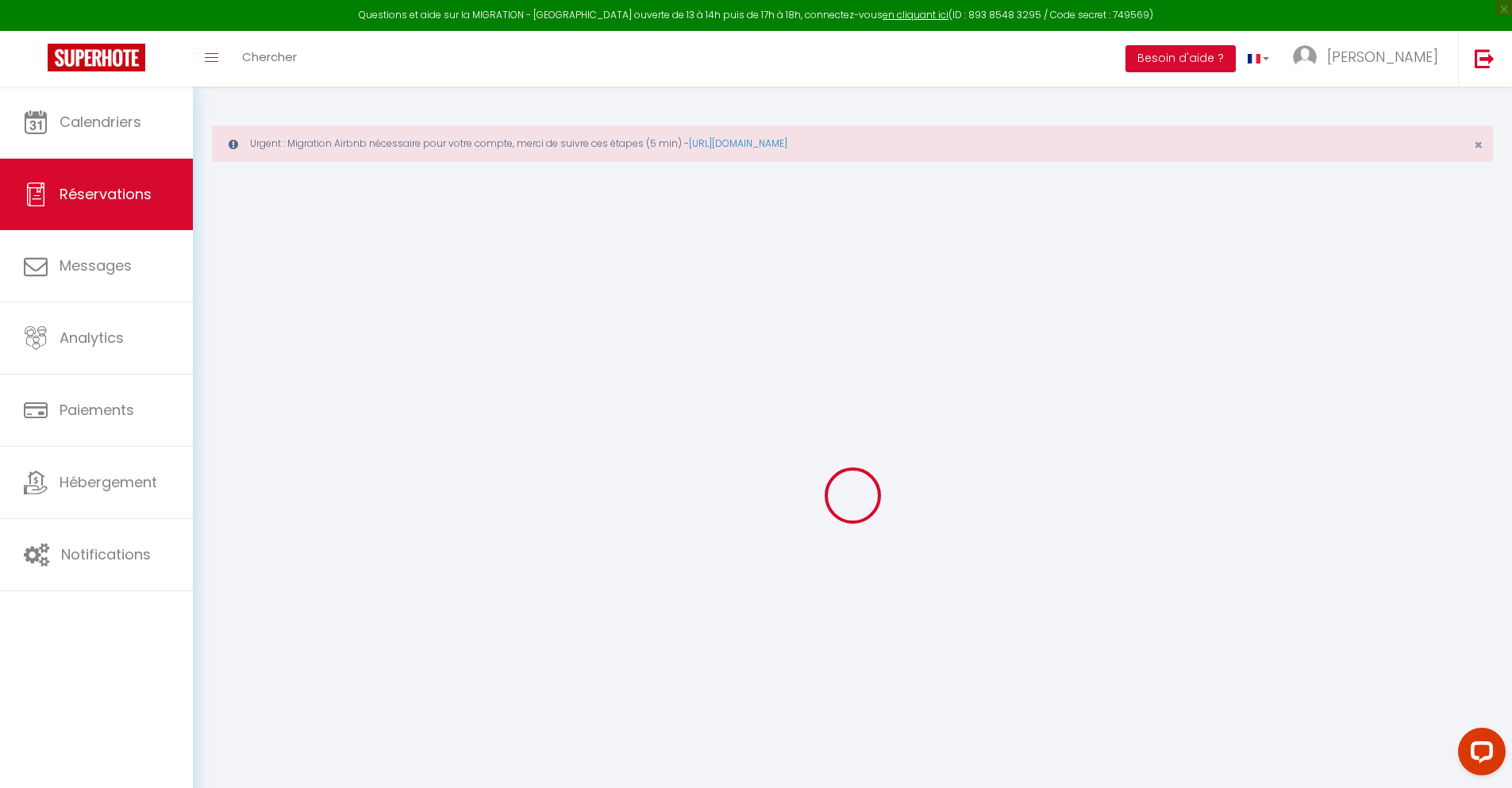
select select
type input "2"
select select "12"
select select
type input "49.5"
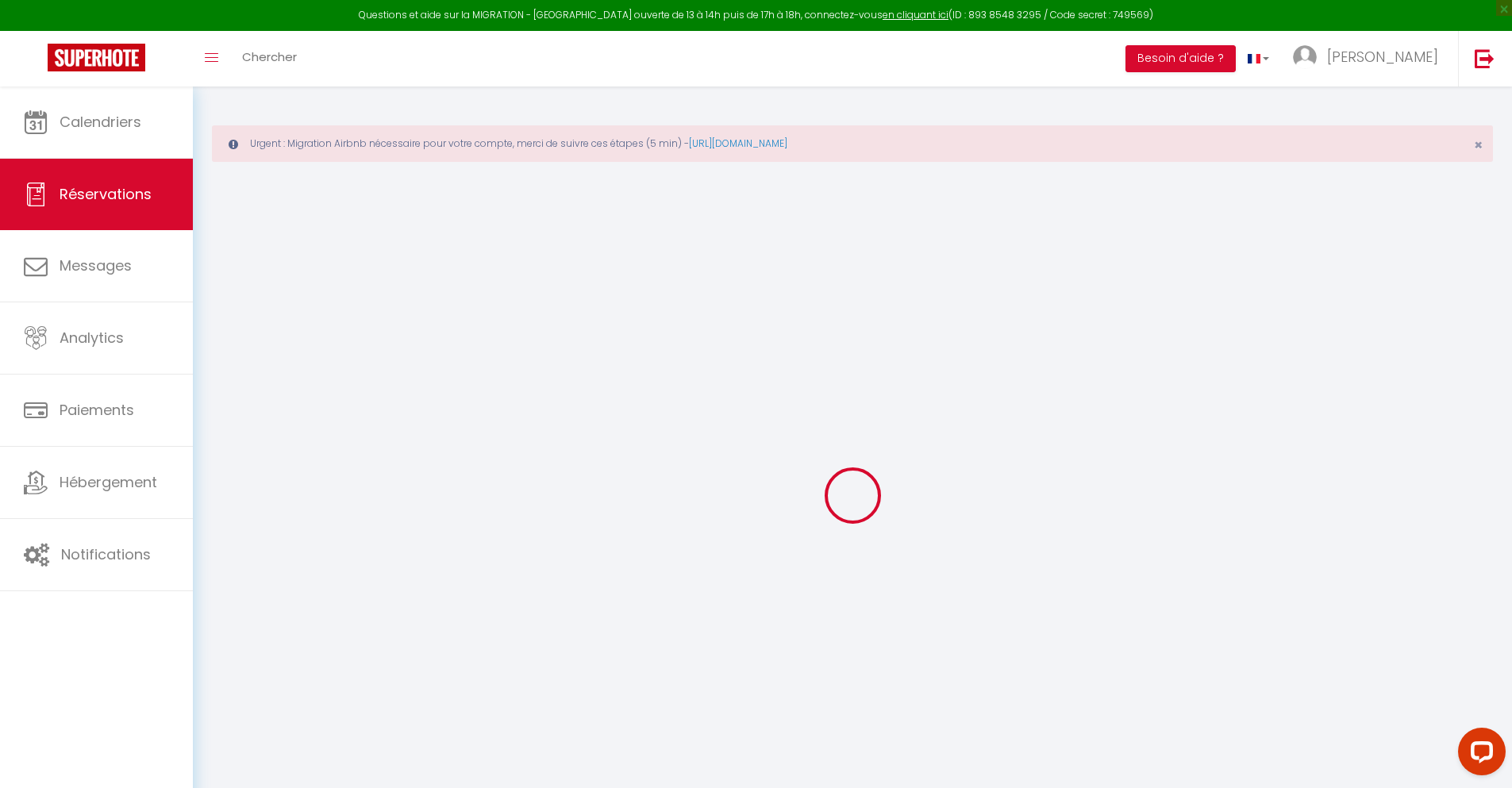
checkbox input "false"
type input "0"
select select "2"
type input "0"
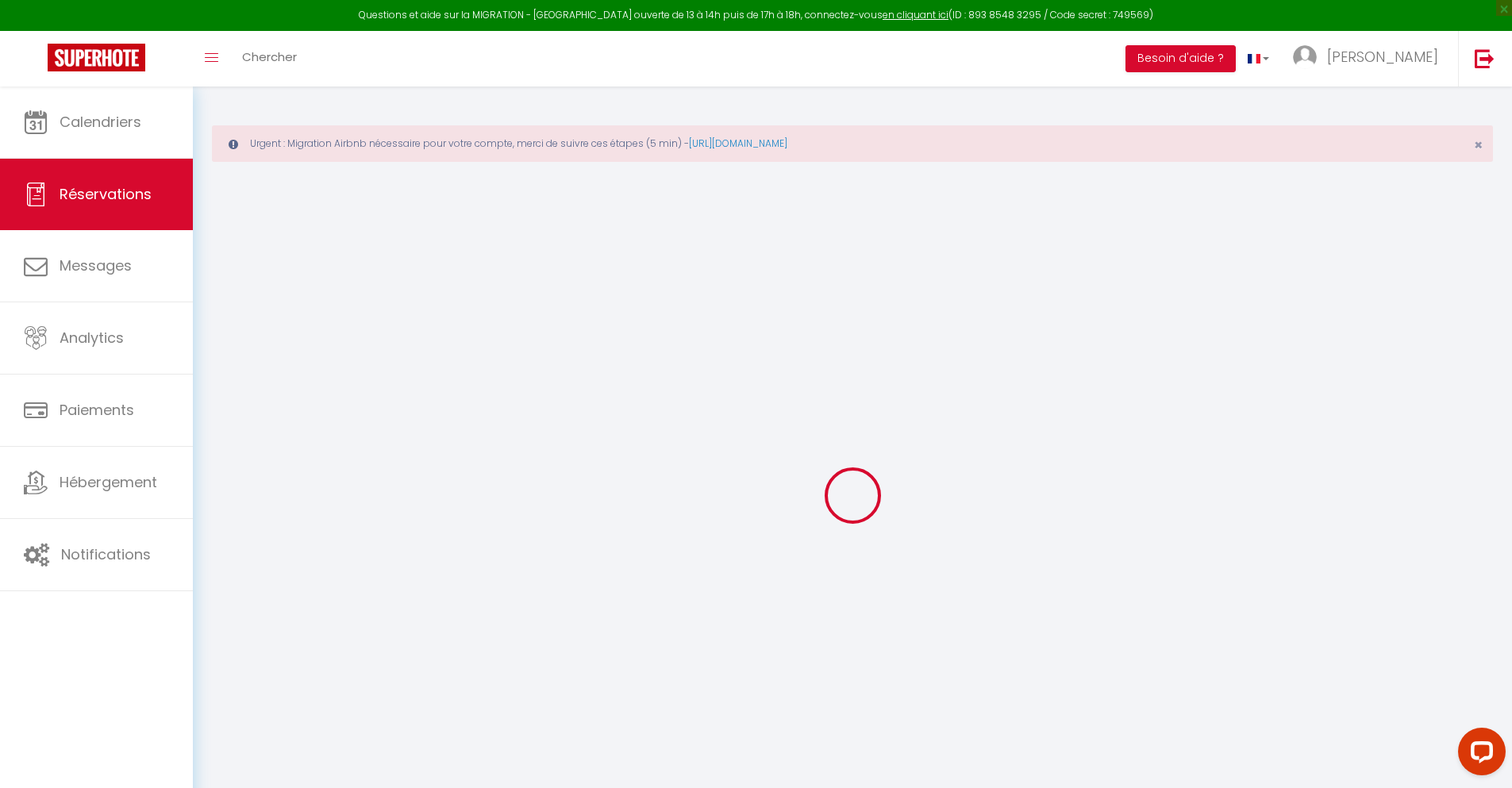
type input "0"
select select
select select "14"
checkbox input "false"
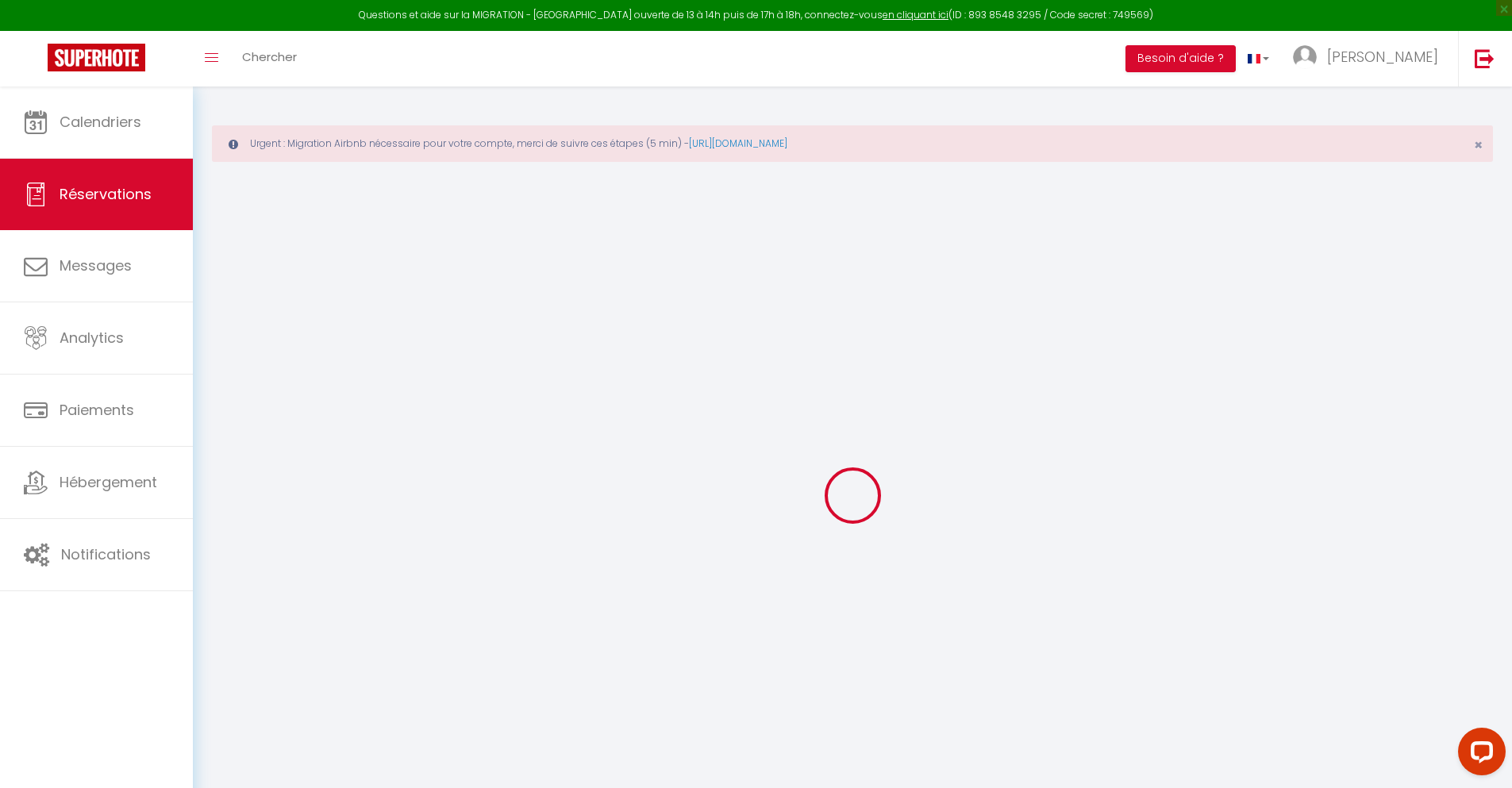
select select
checkbox input "false"
select select
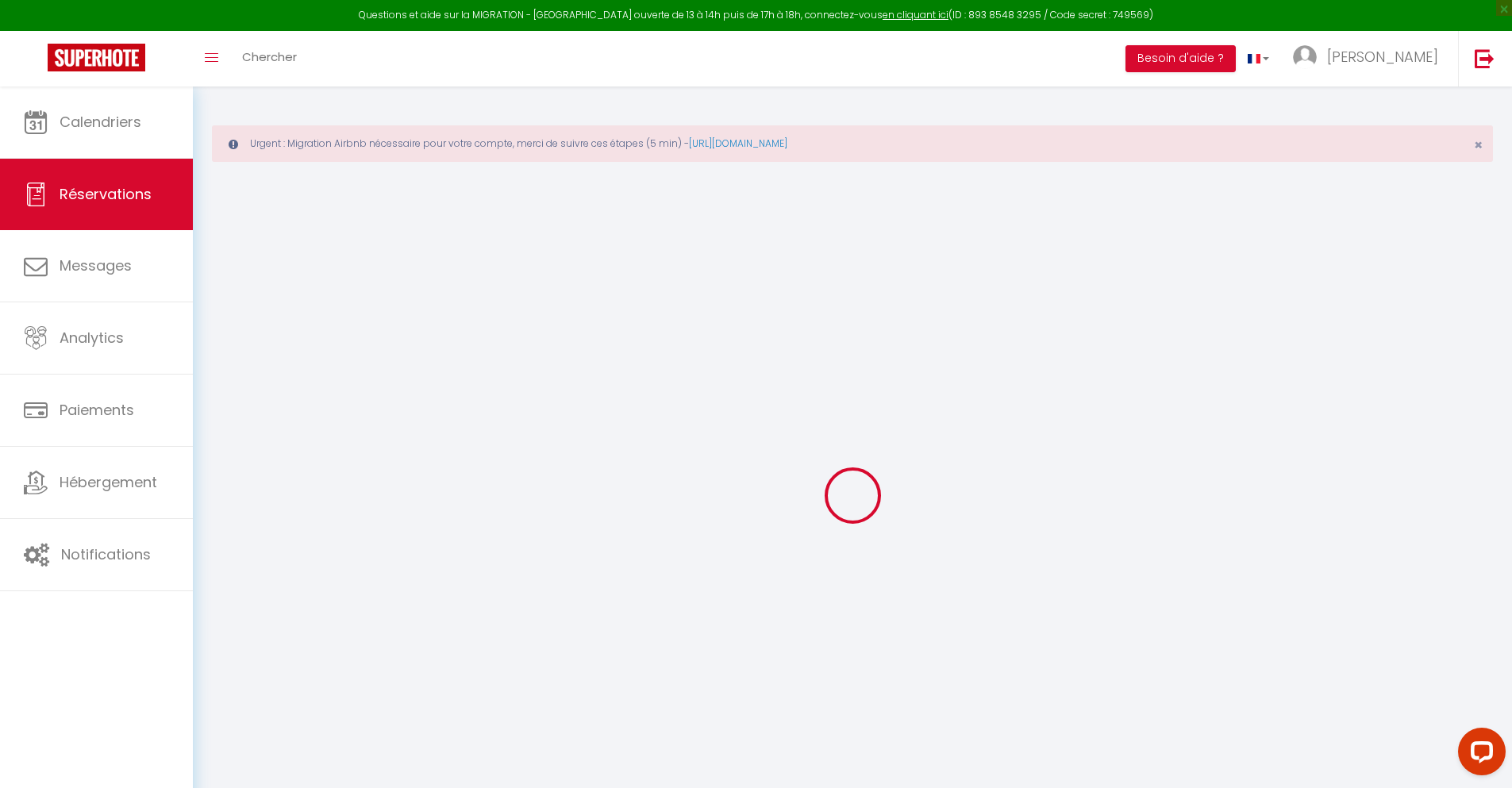
checkbox input "false"
type textarea "** THIS RESERVATION HAS BEEN PRE-PAID ** Je voyage pour affaires et il est poss…"
type input "30"
type input "3.24"
select select
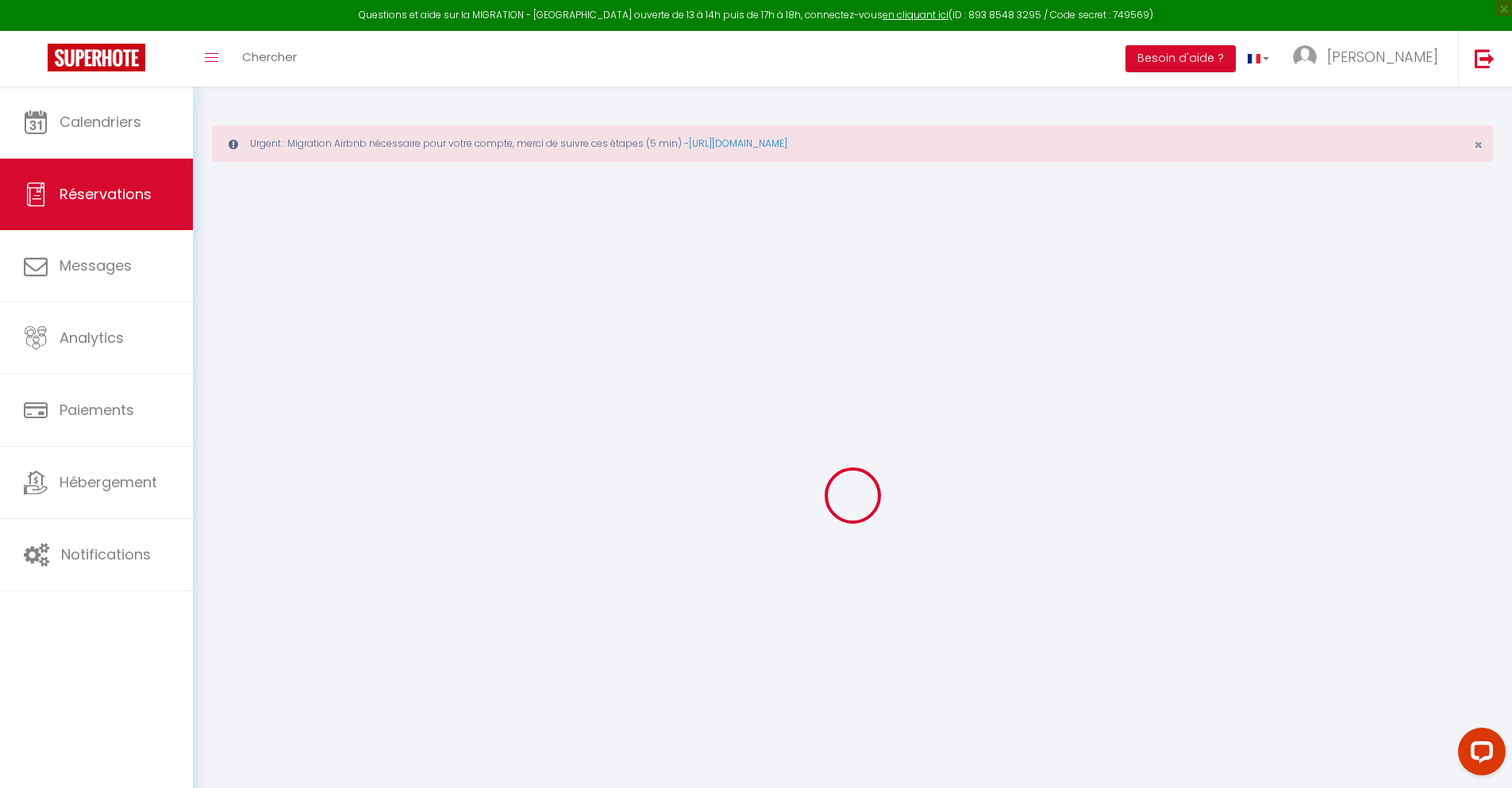
select select
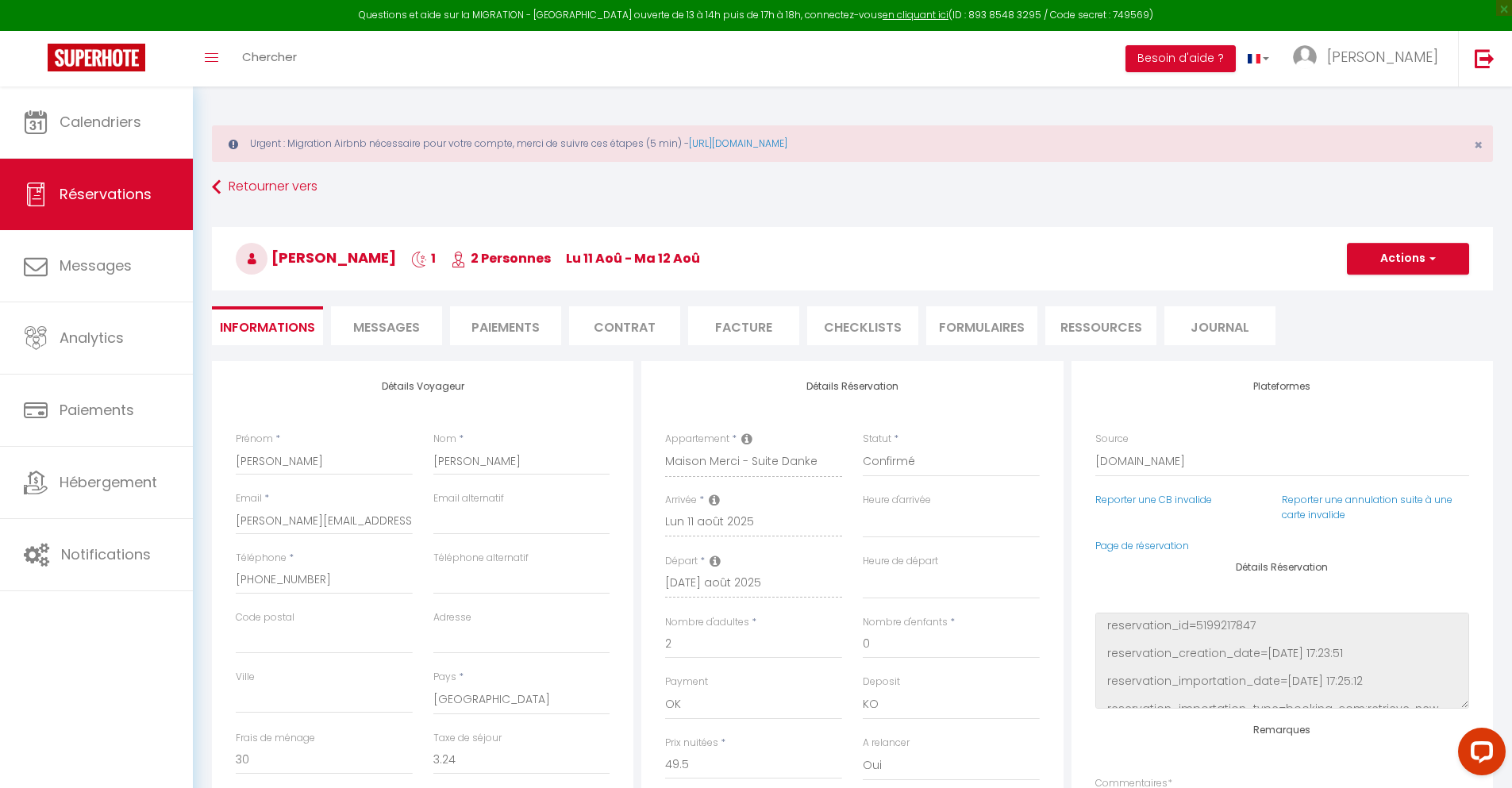
checkbox input "false"
select select
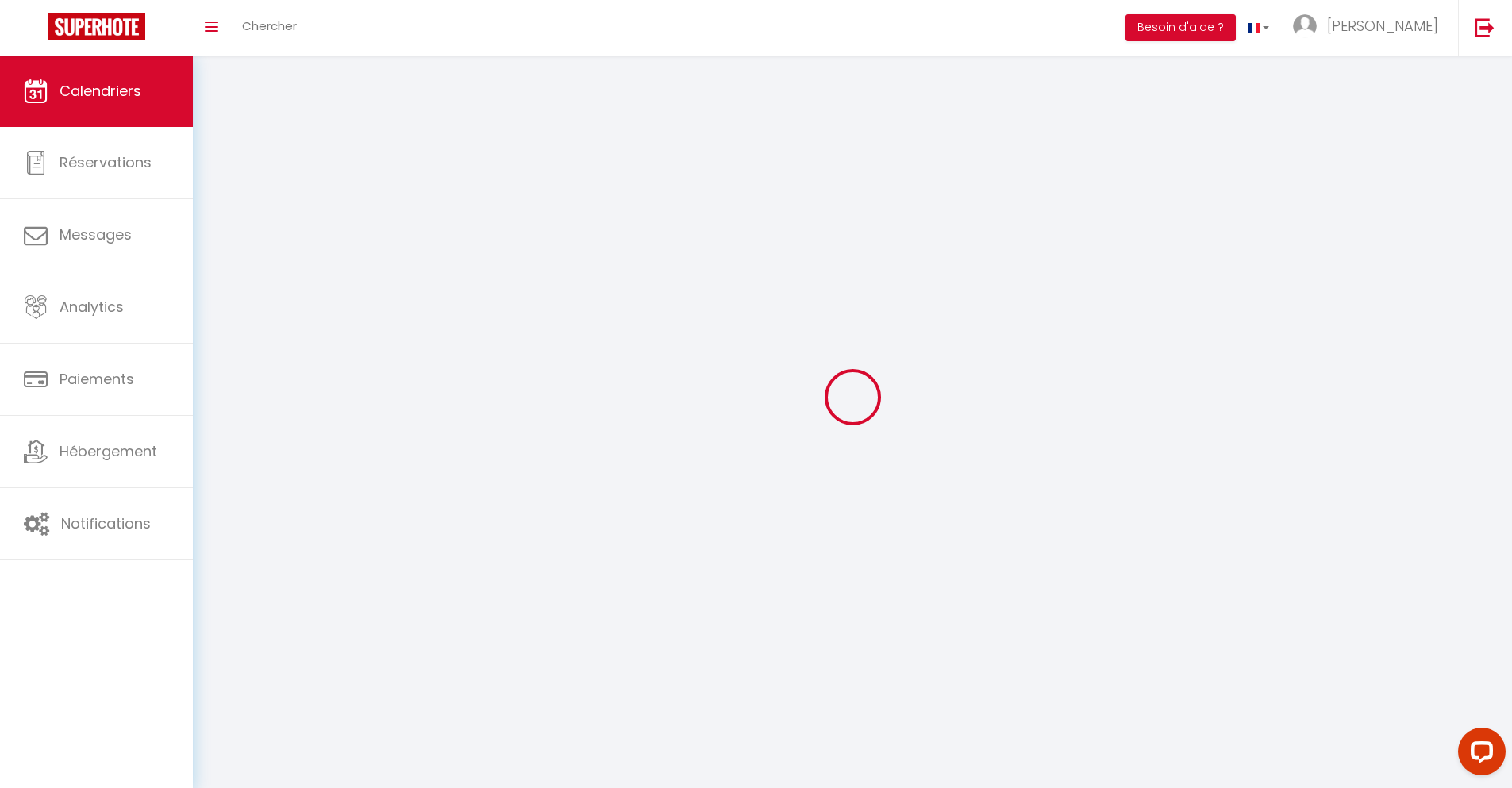
scroll to position [87, 0]
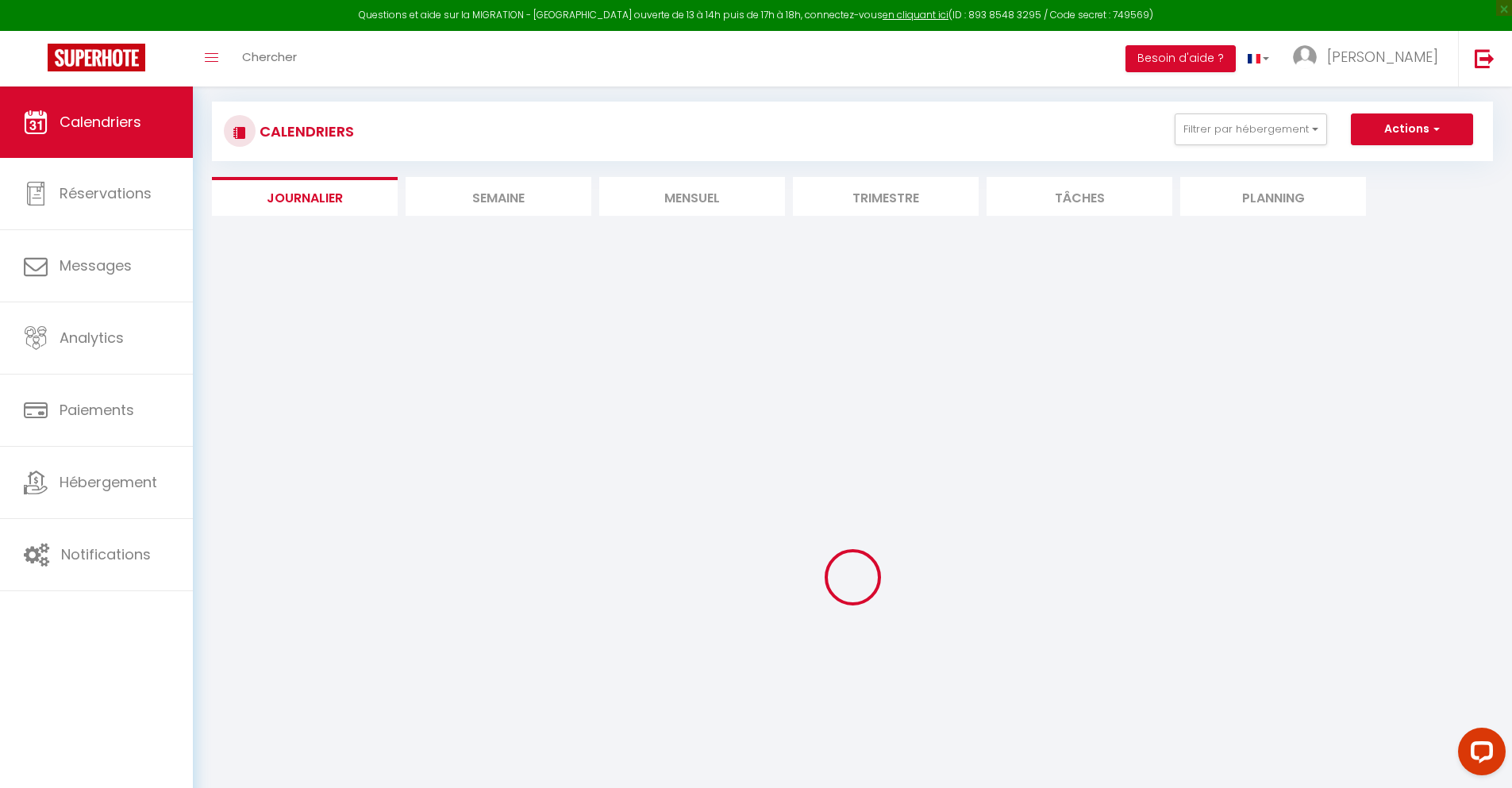
select select
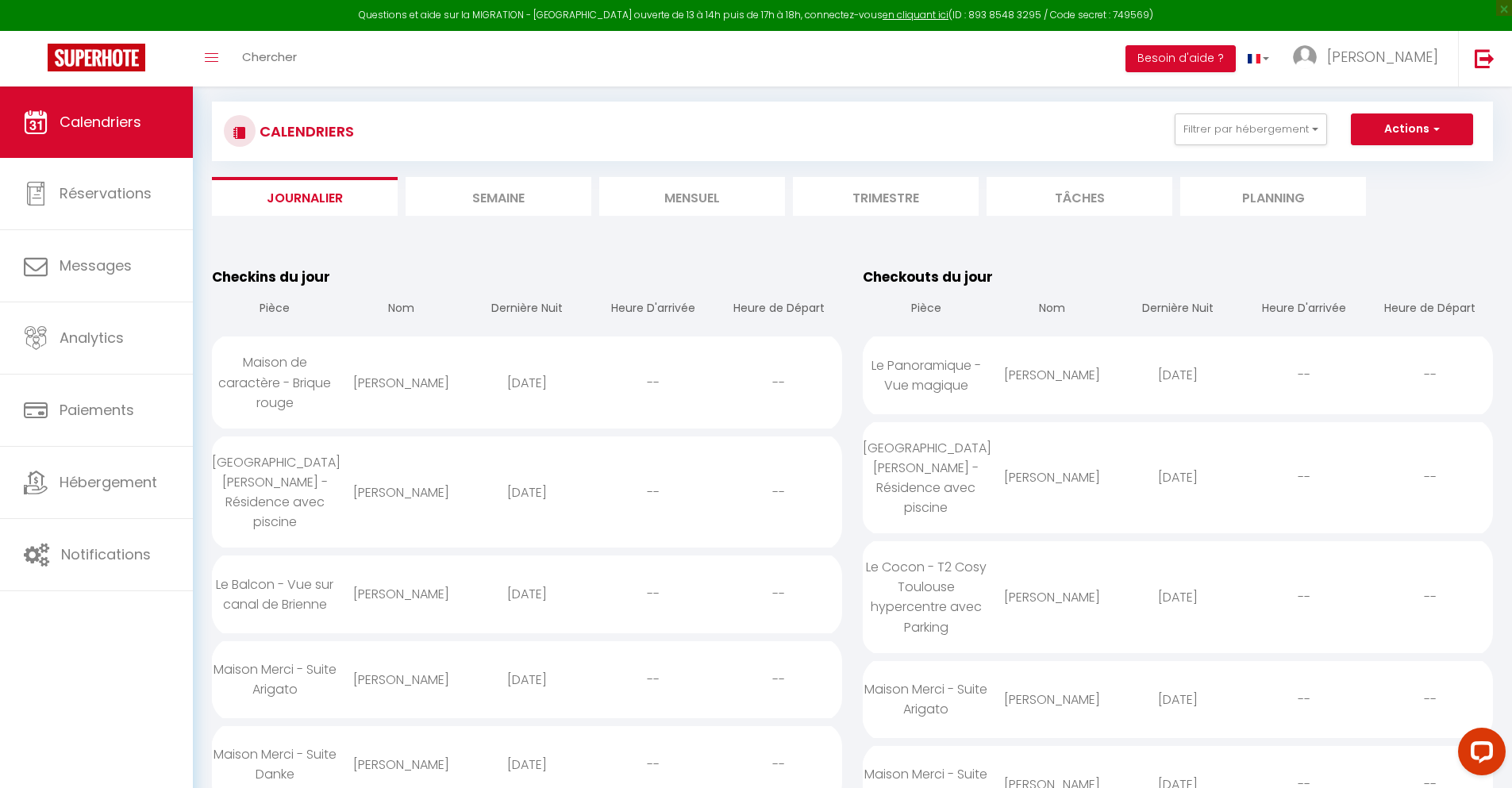
scroll to position [1824, 0]
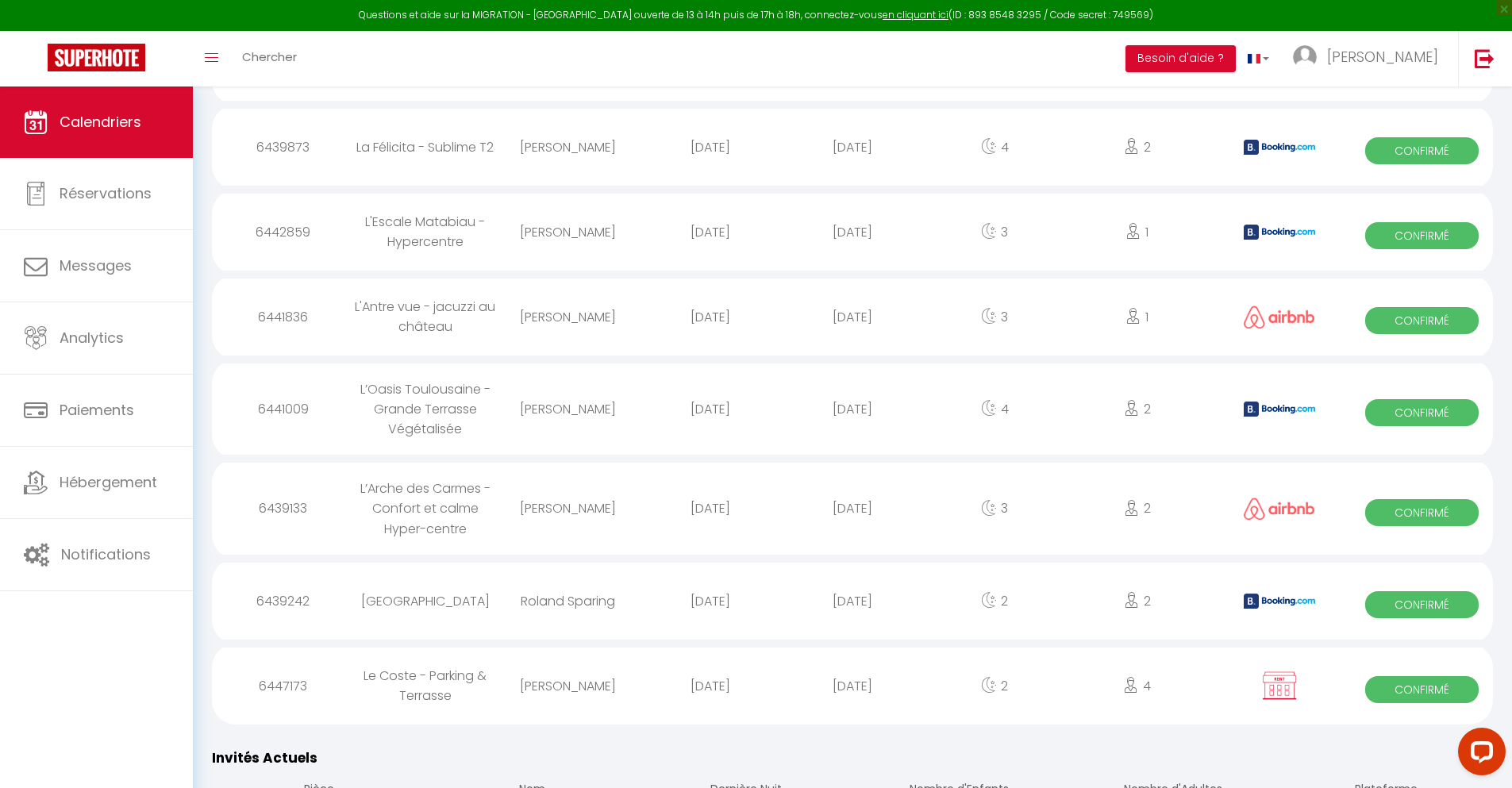
select select "0"
select select "1"
select select
